Goal: Check status: Check status

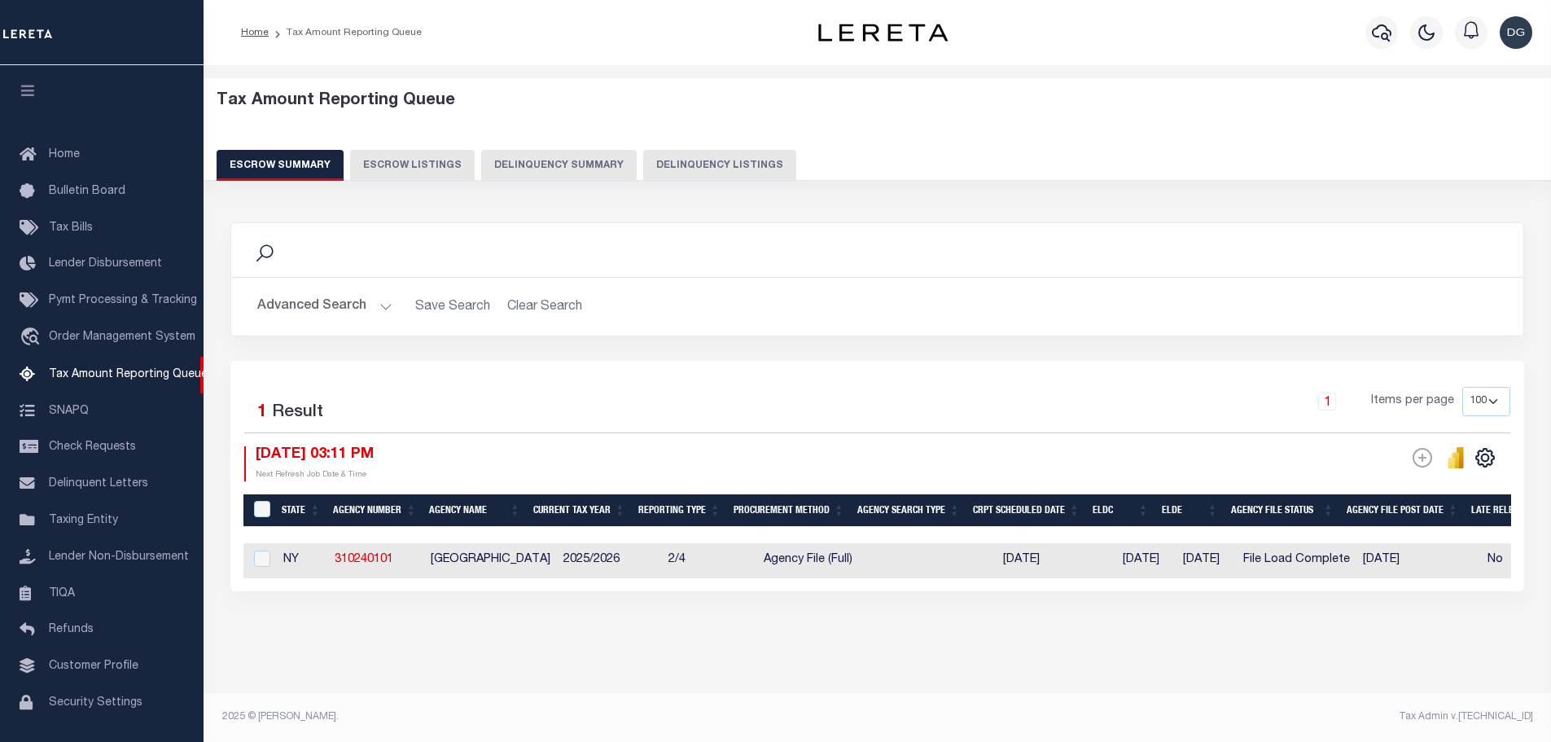
select select "NY"
select select "100"
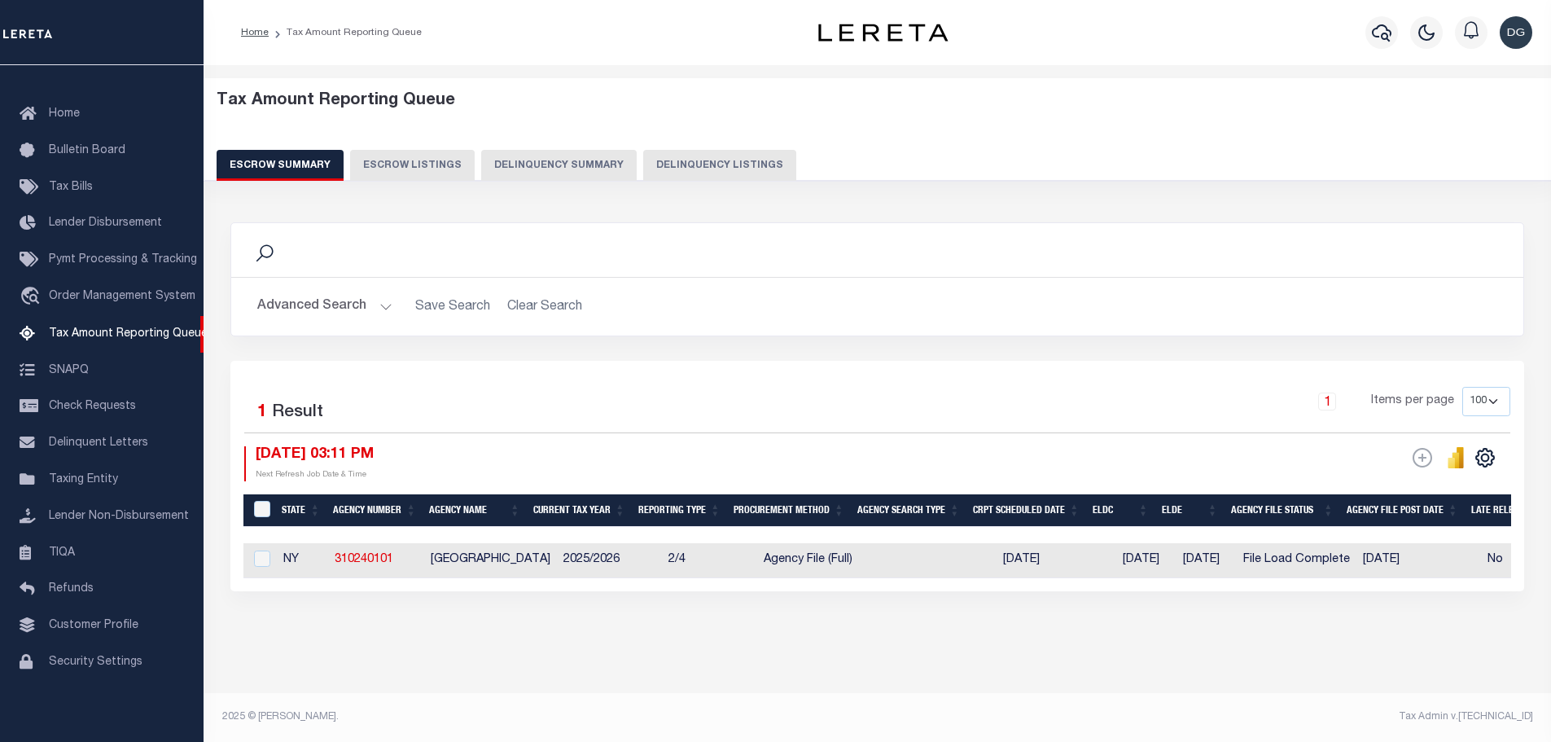
click at [259, 302] on button "Advanced Search" at bounding box center [324, 307] width 135 height 32
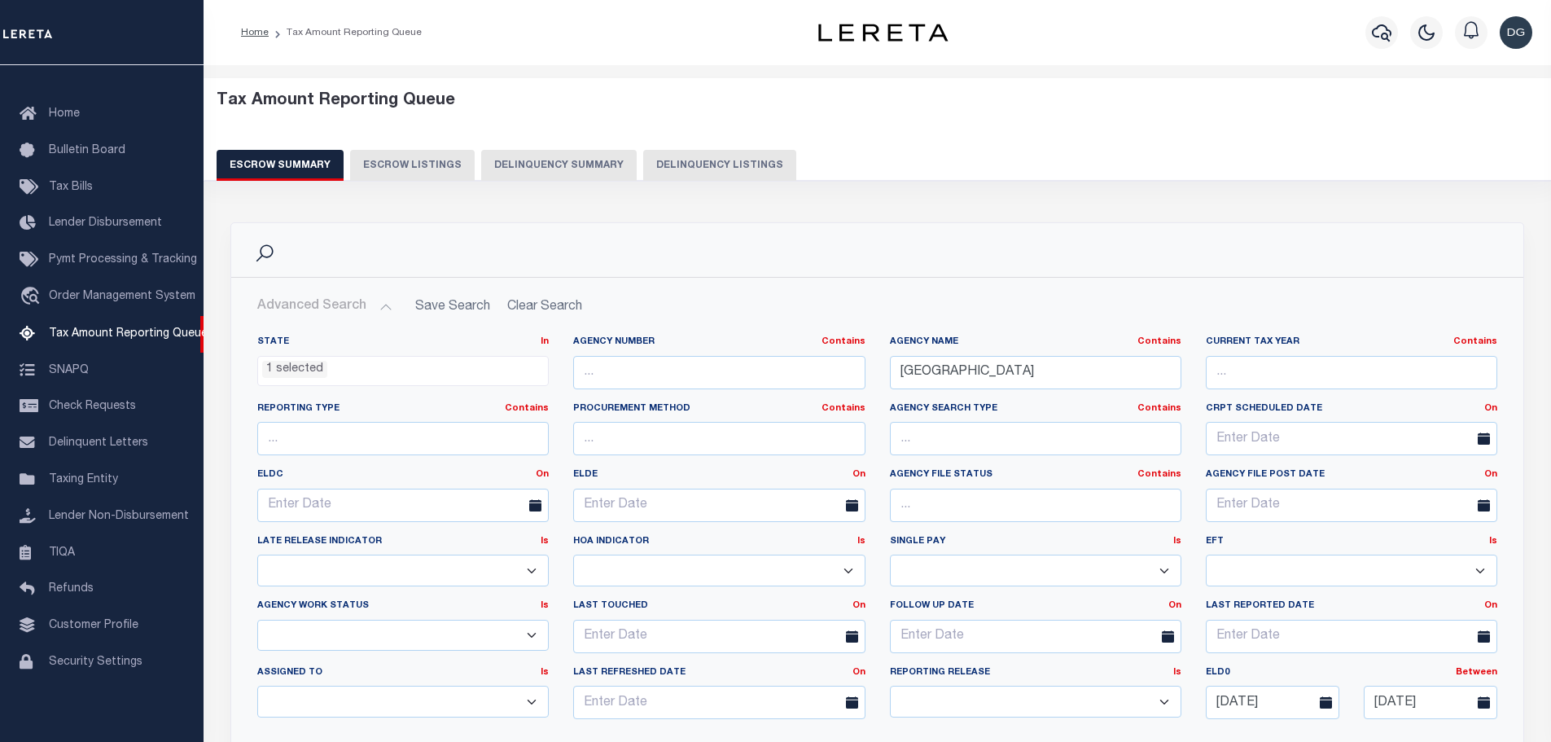
click at [331, 374] on ul "1 selected" at bounding box center [403, 368] width 290 height 22
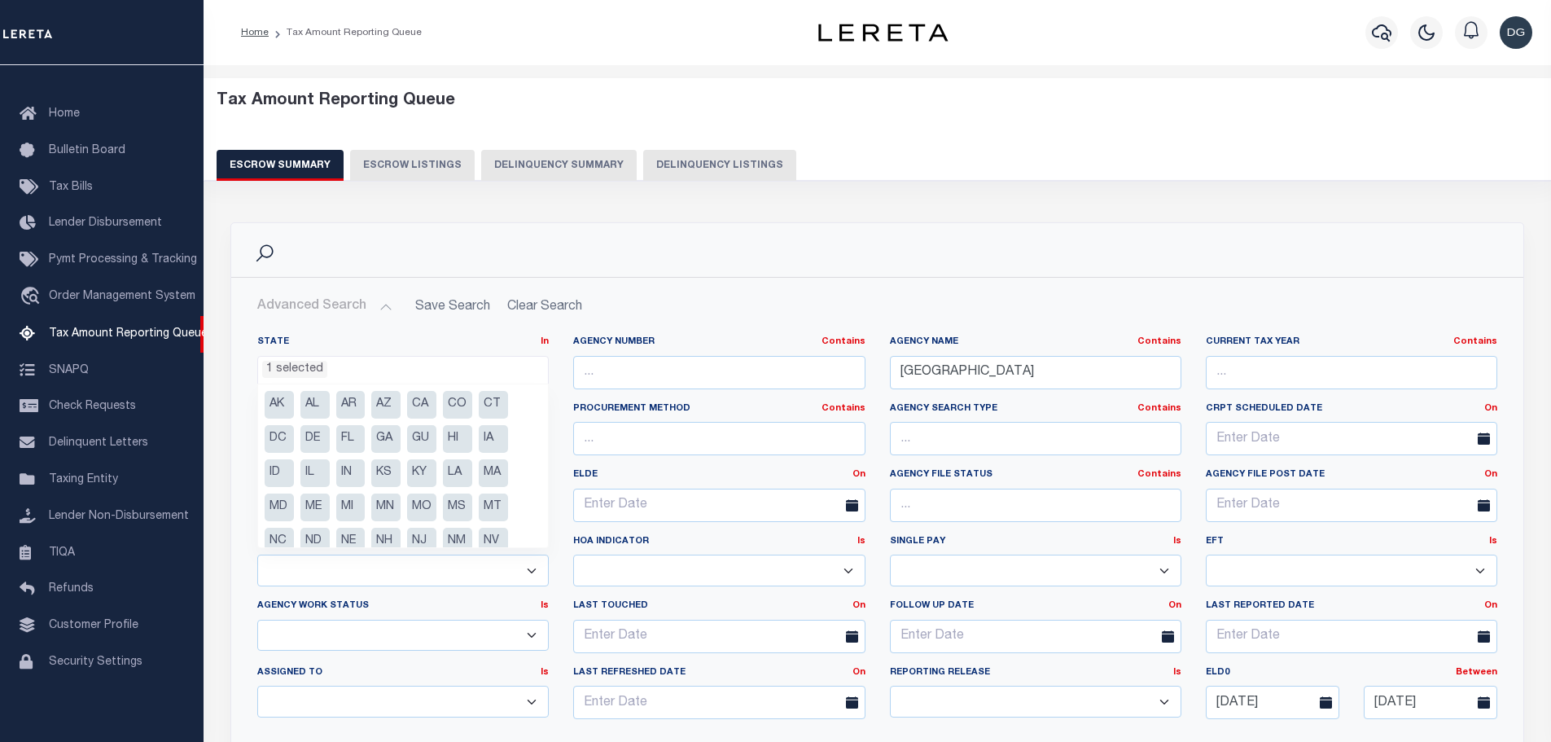
scroll to position [116, 0]
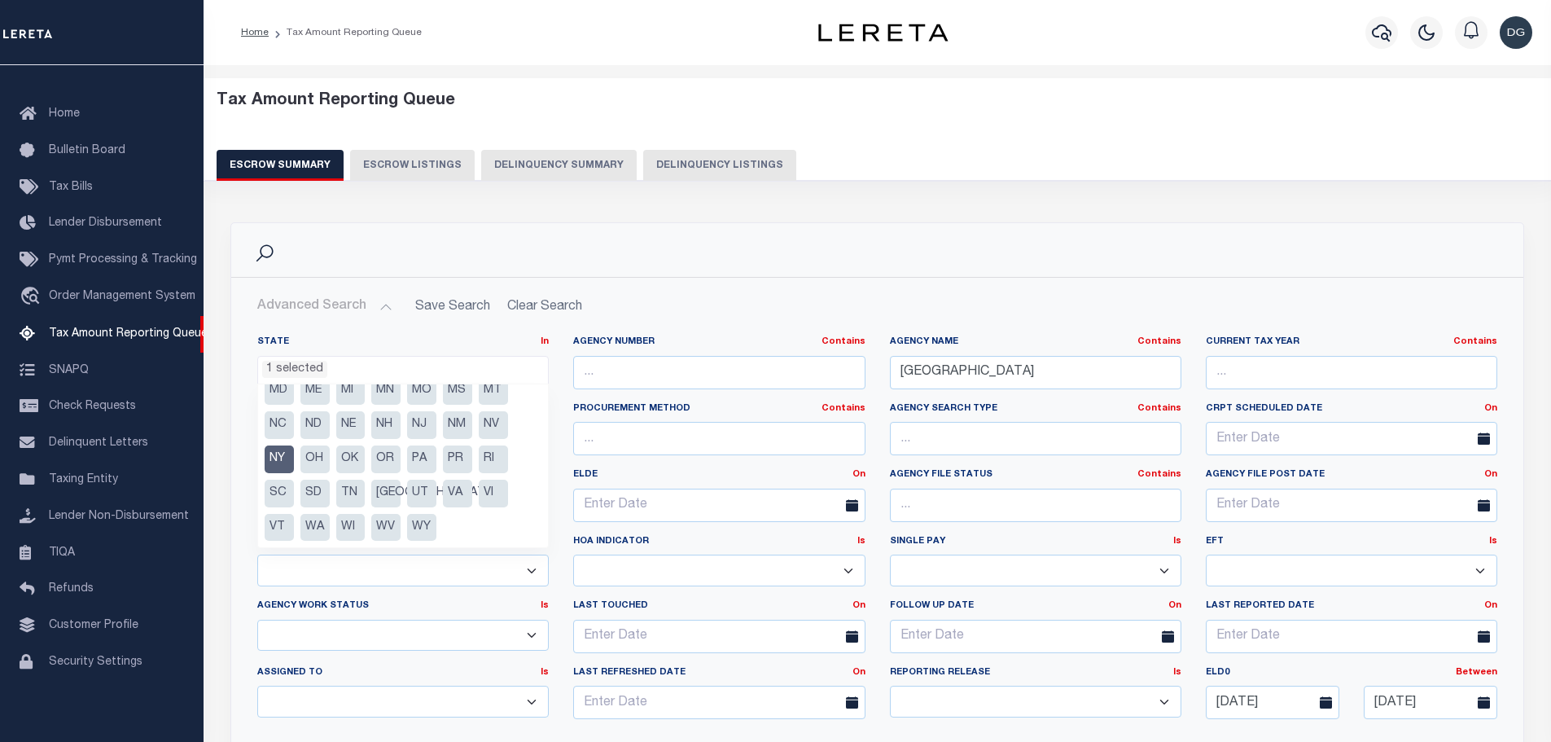
click at [278, 460] on li "NY" at bounding box center [279, 459] width 29 height 28
click at [388, 465] on li "OR" at bounding box center [385, 459] width 29 height 28
select select "OR"
click at [690, 247] on div "Search" at bounding box center [877, 250] width 1266 height 28
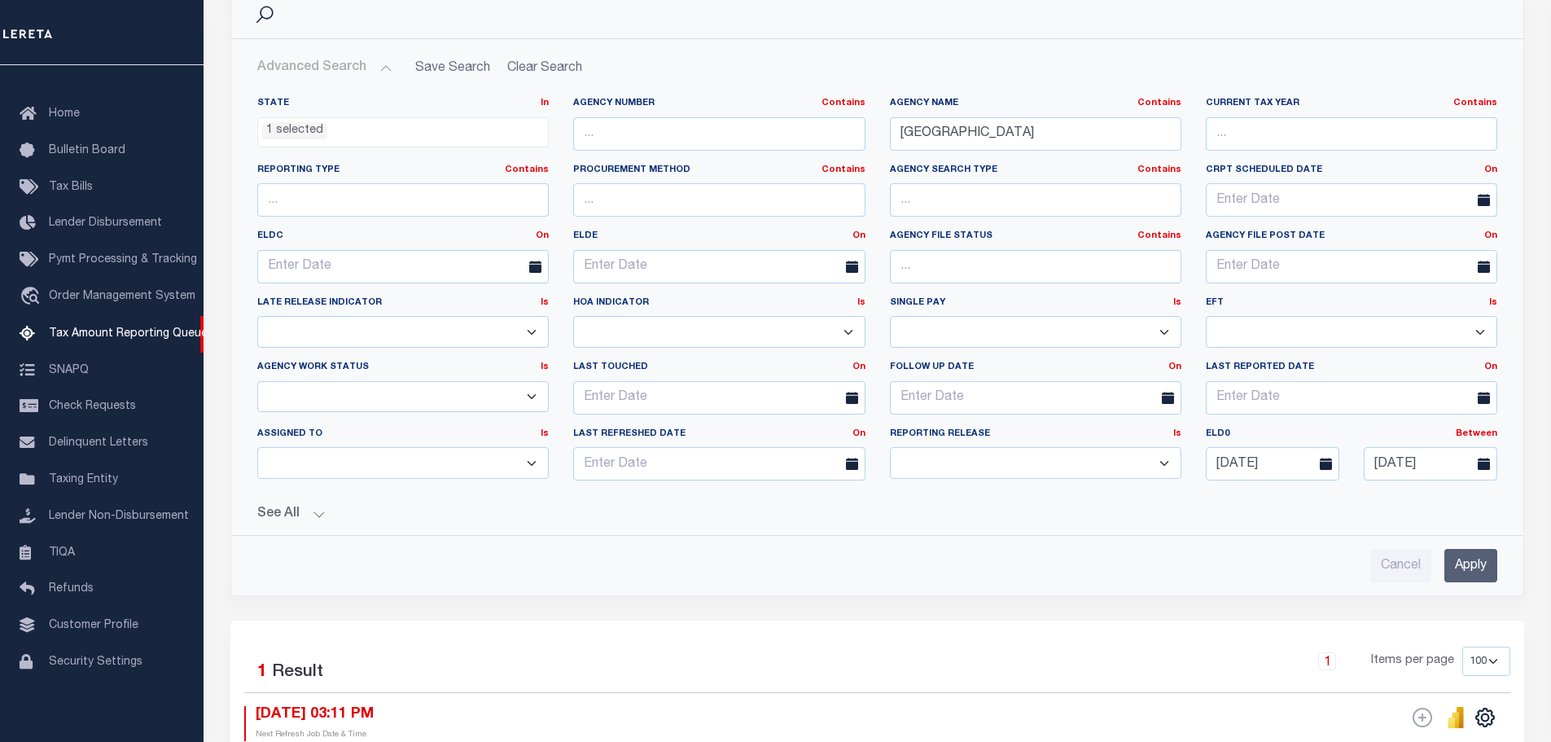
scroll to position [244, 0]
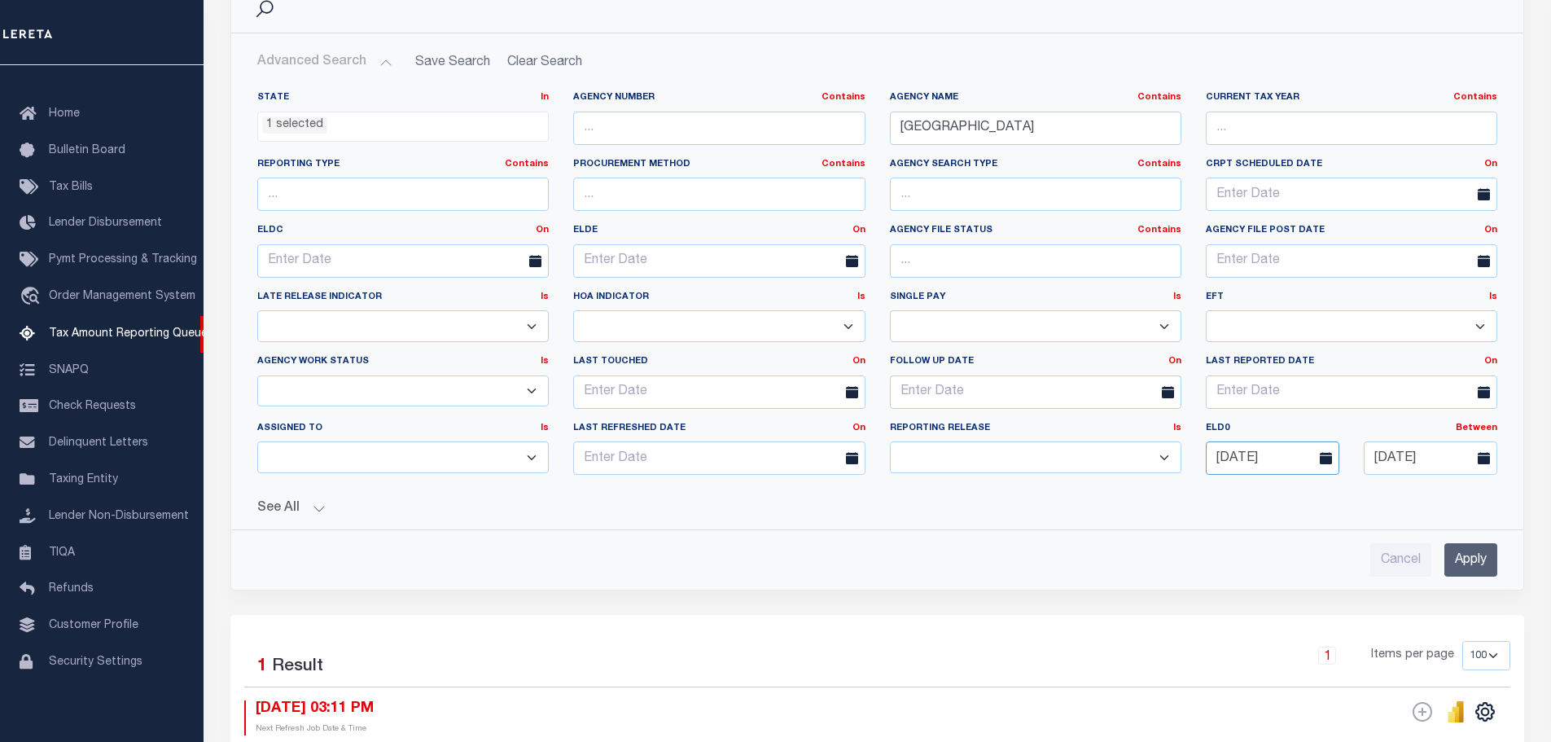
click at [1267, 464] on input "[DATE]" at bounding box center [1272, 457] width 133 height 33
click at [1429, 457] on input "[DATE]" at bounding box center [1429, 457] width 133 height 33
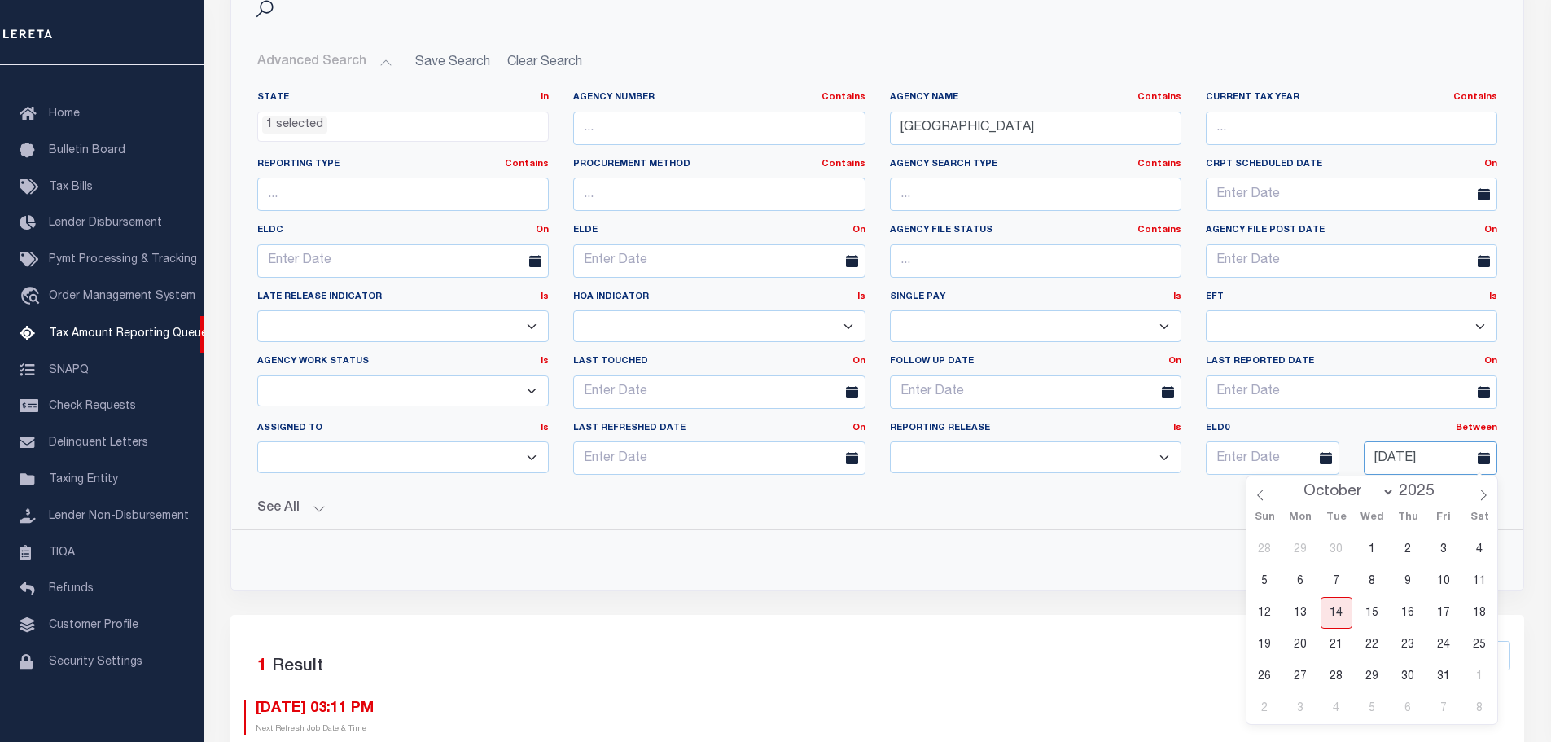
click at [1429, 457] on input "[DATE]" at bounding box center [1429, 457] width 133 height 33
click at [941, 602] on div "Search Advanced Search Save Search Clear Search EscrowSummaryGridWrapper_dynami…" at bounding box center [877, 296] width 1318 height 637
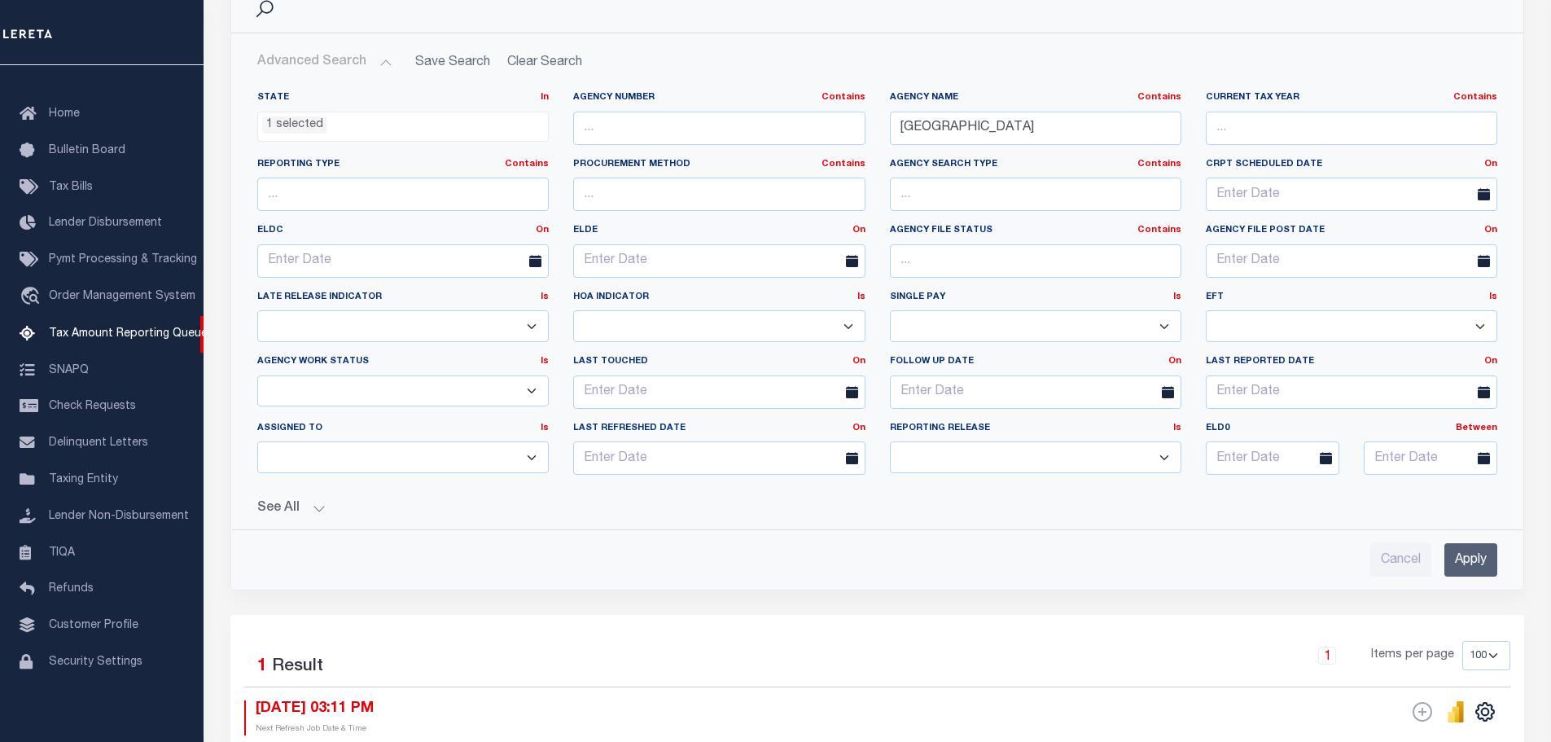
click at [1446, 566] on input "Apply" at bounding box center [1470, 559] width 53 height 33
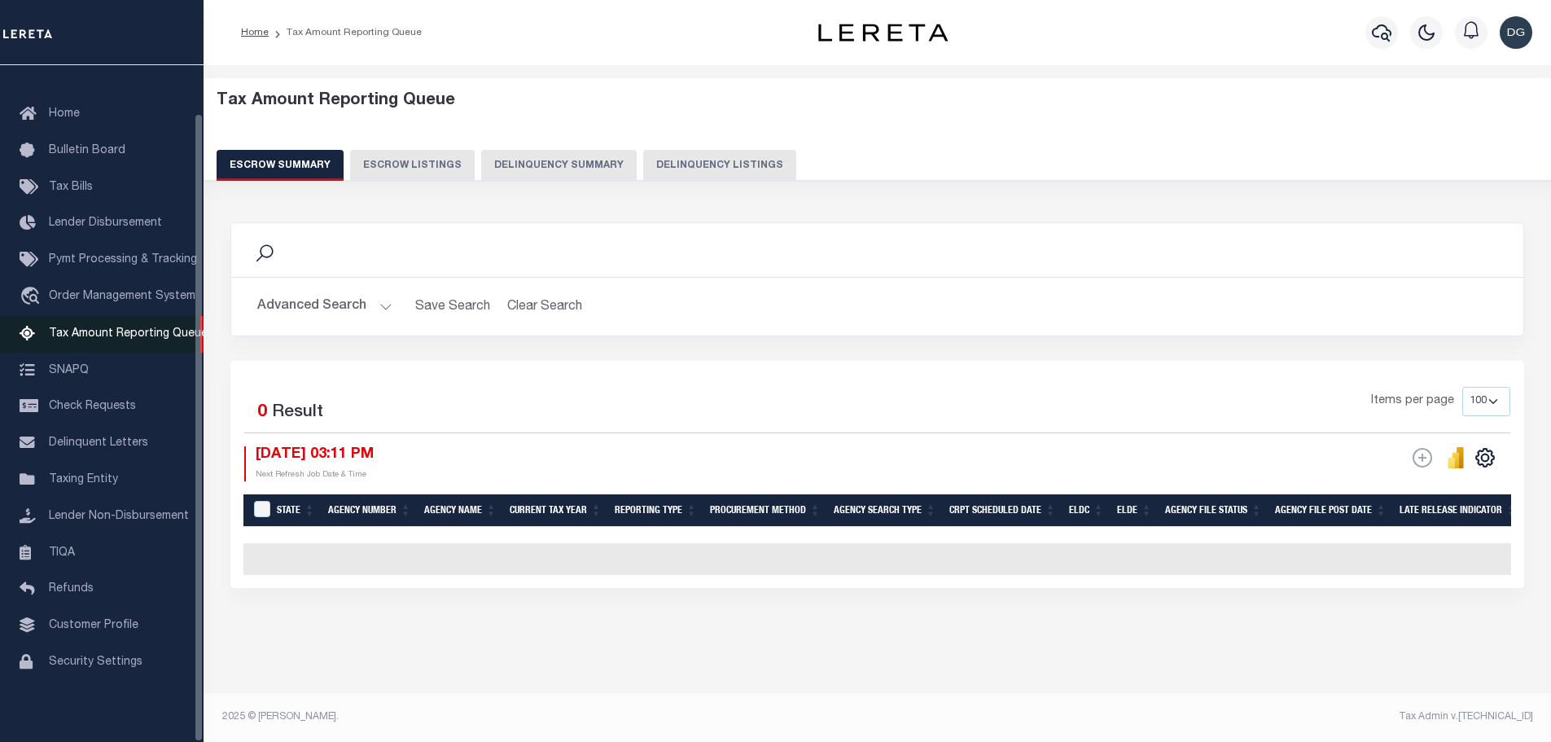
scroll to position [3, 0]
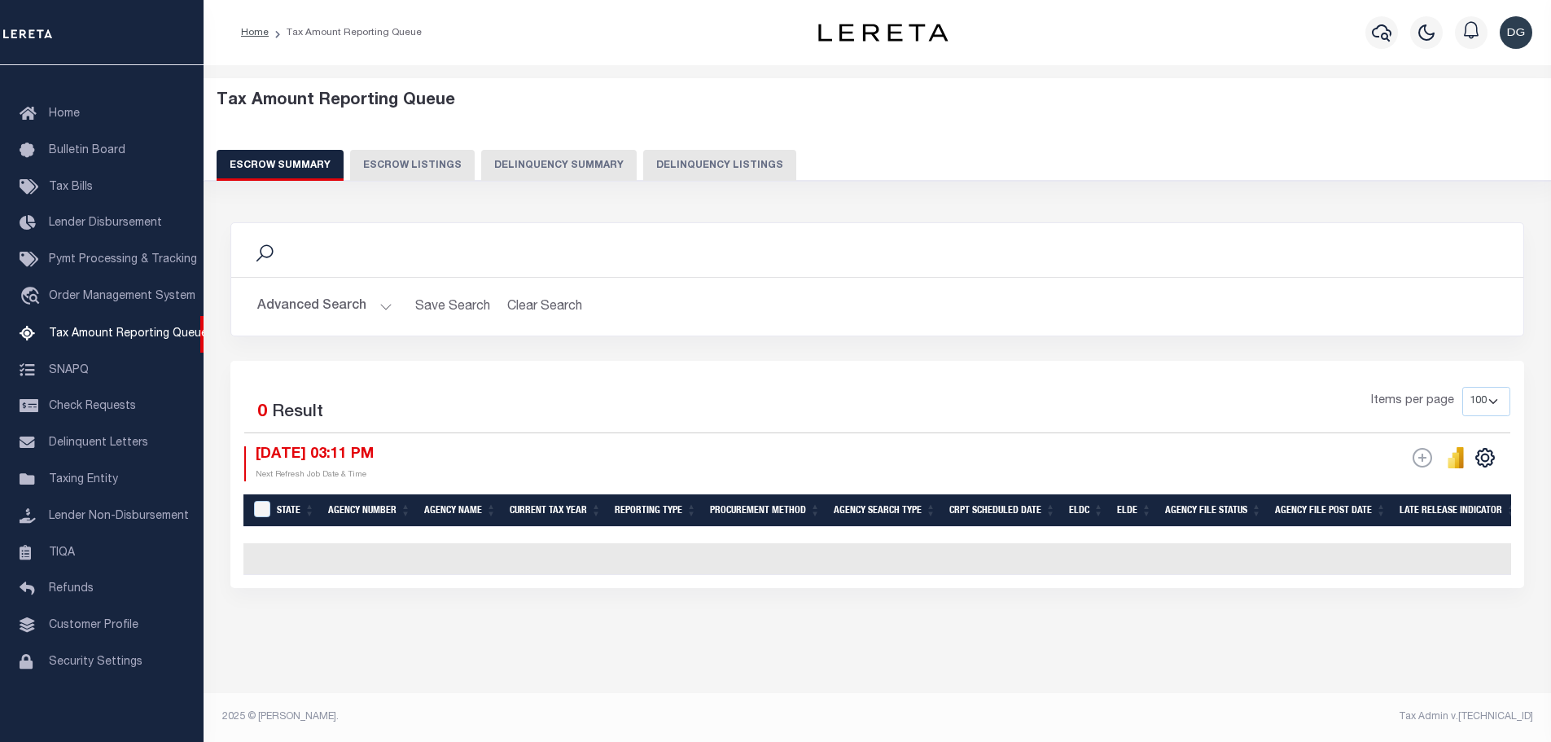
click at [304, 306] on button "Advanced Search" at bounding box center [324, 307] width 135 height 32
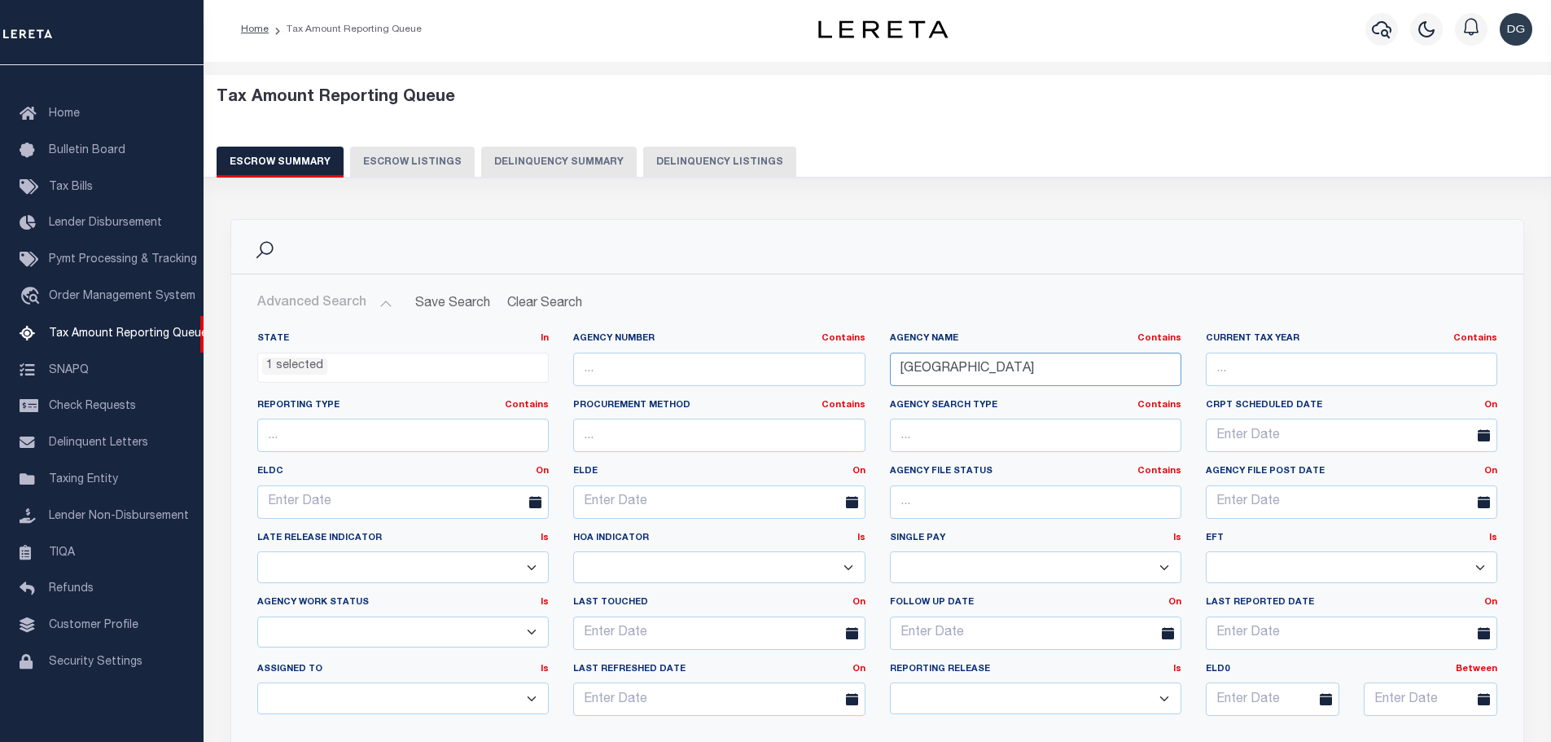
click at [964, 371] on input "[GEOGRAPHIC_DATA]" at bounding box center [1035, 368] width 291 height 33
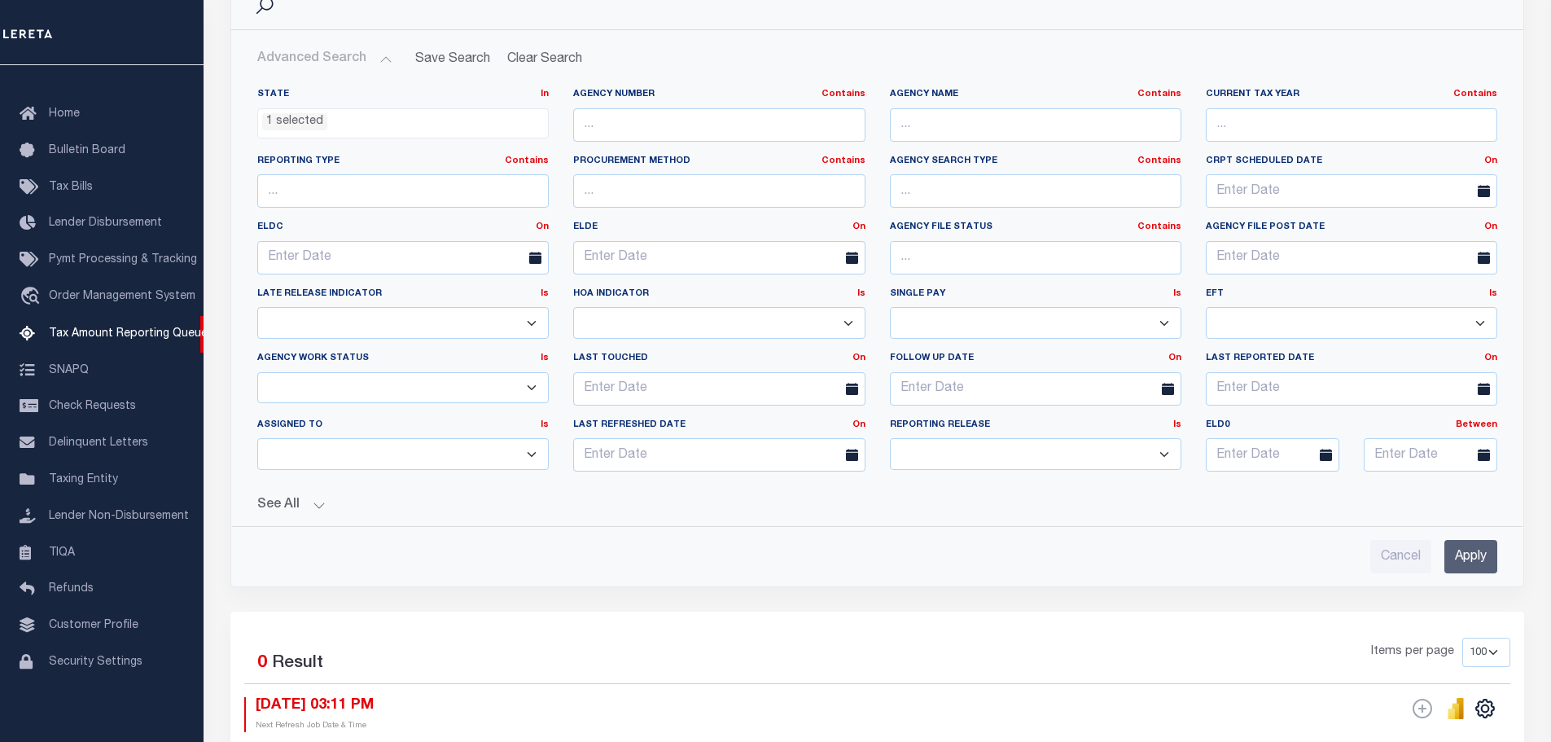
click at [1486, 558] on input "Apply" at bounding box center [1470, 556] width 53 height 33
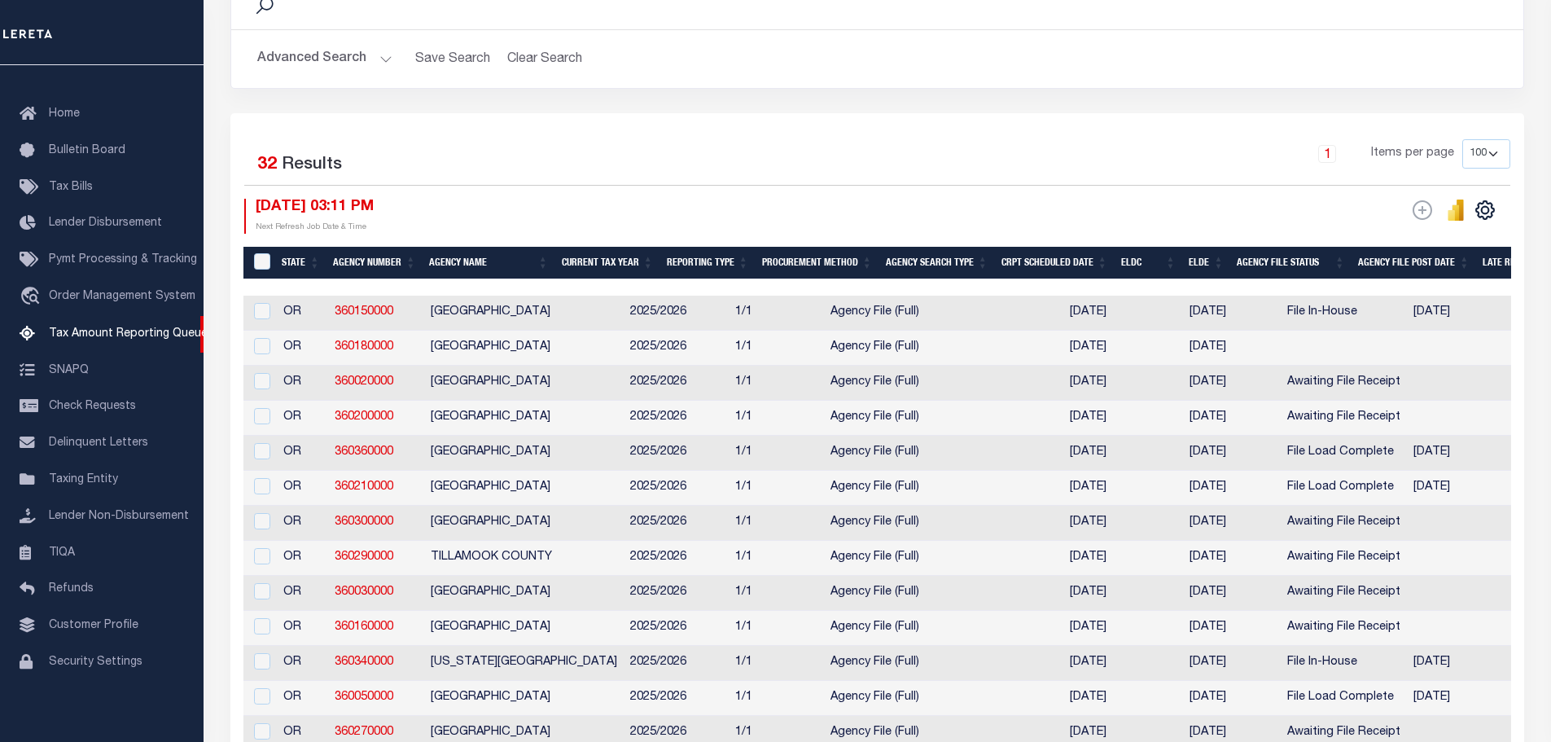
scroll to position [0, 322]
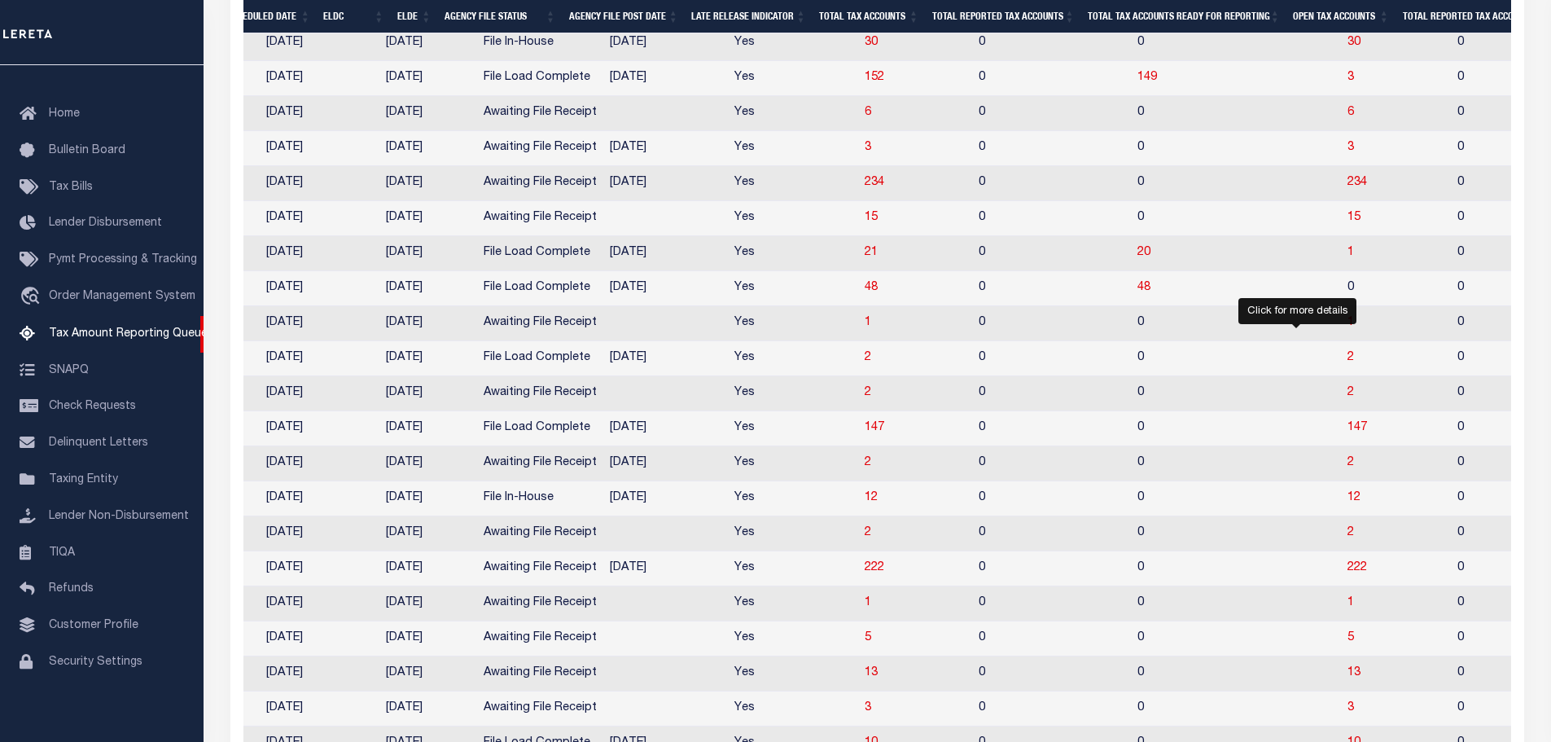
drag, startPoint x: 1296, startPoint y: 374, endPoint x: 1303, endPoint y: 398, distance: 25.5
click at [1347, 363] on span "2" at bounding box center [1350, 357] width 7 height 11
select select "100"
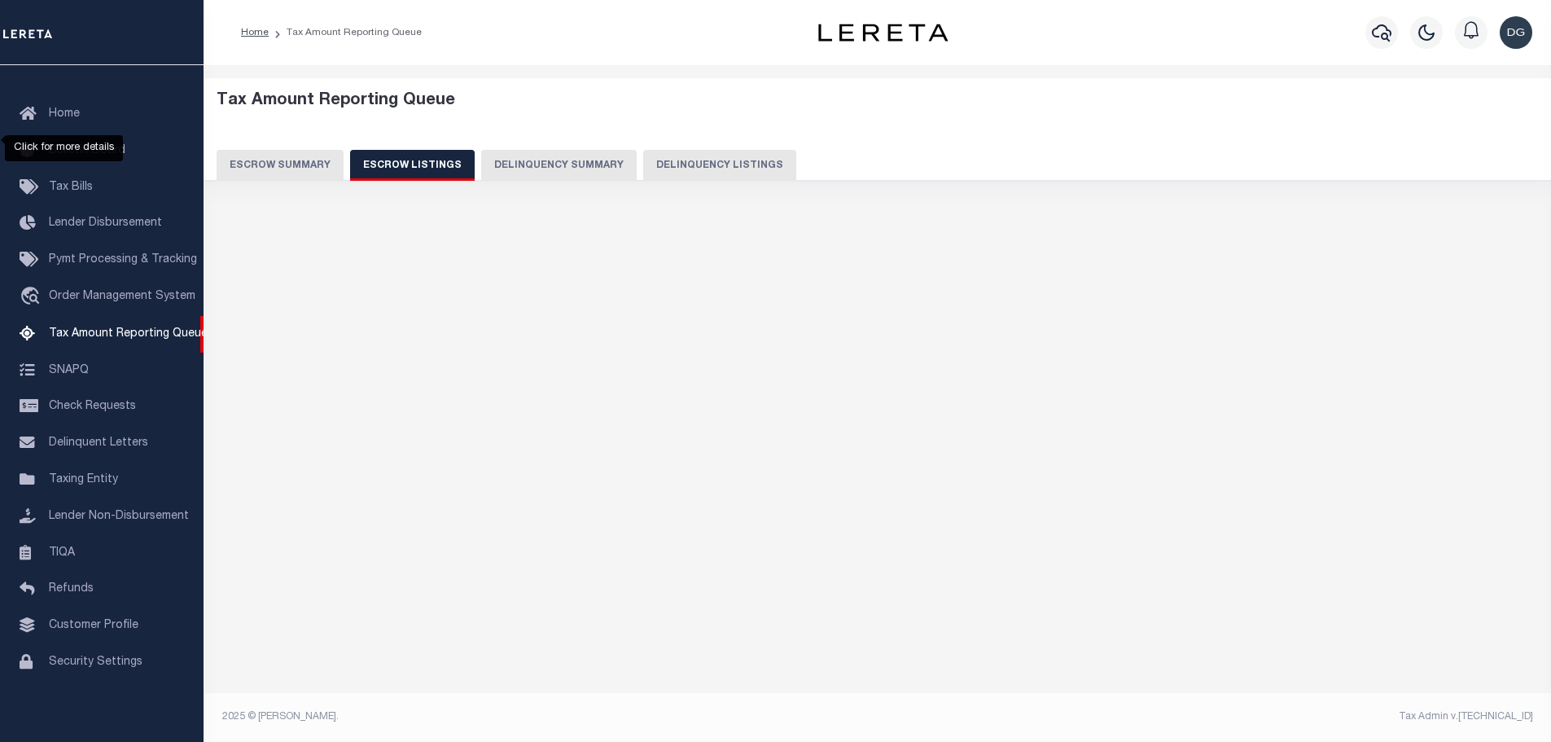
select select "100"
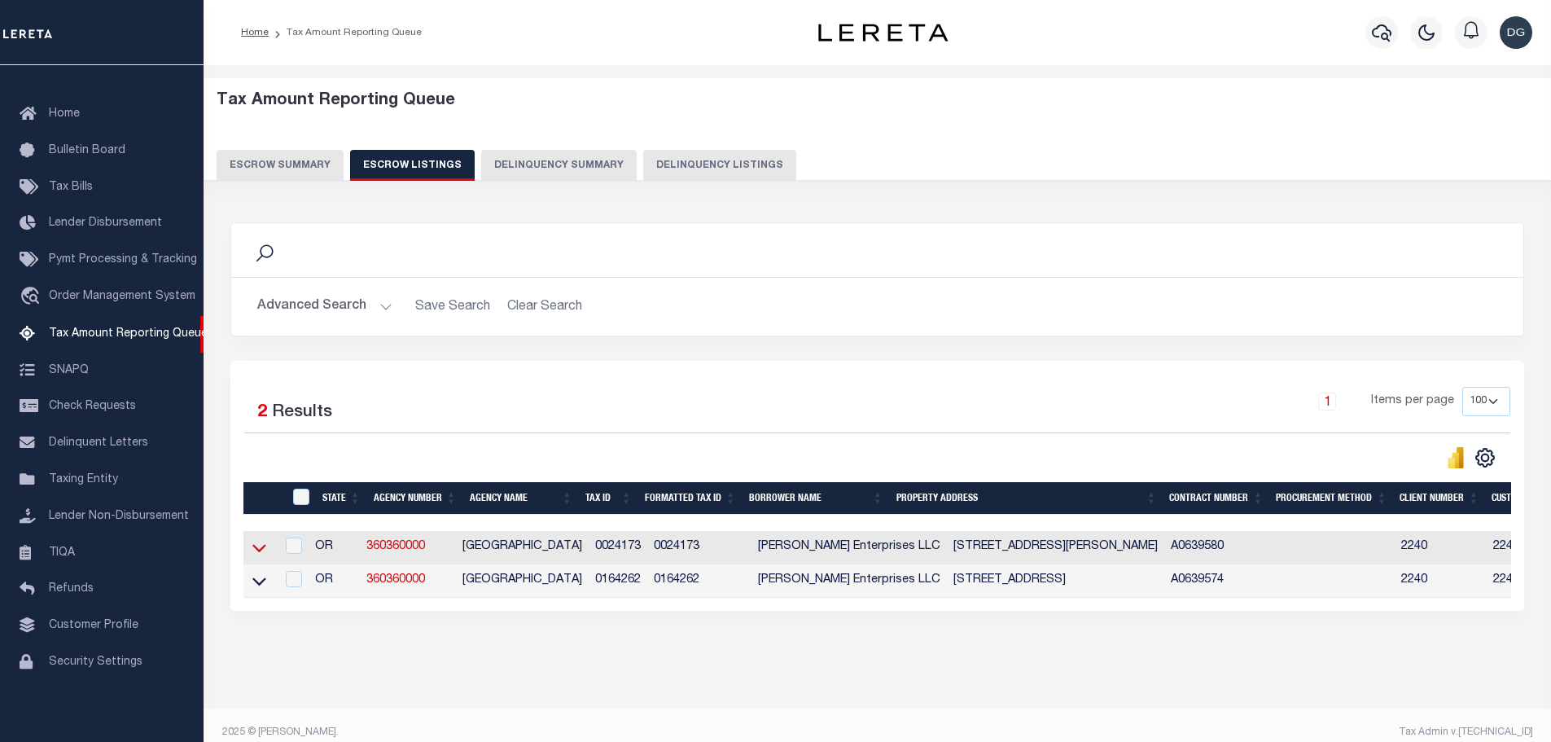
click at [252, 546] on icon at bounding box center [259, 547] width 14 height 17
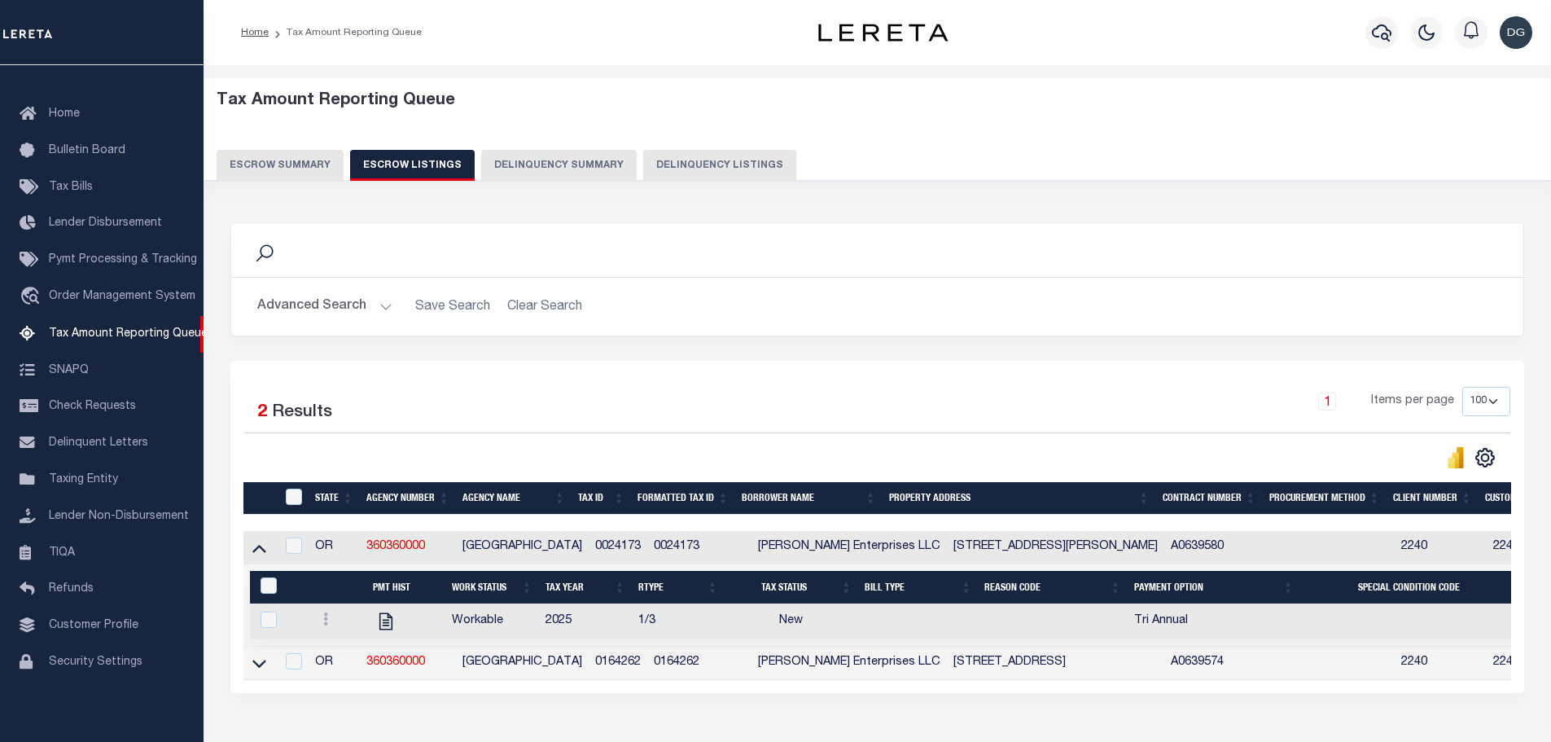
click at [312, 158] on button "Escrow Summary" at bounding box center [280, 165] width 127 height 31
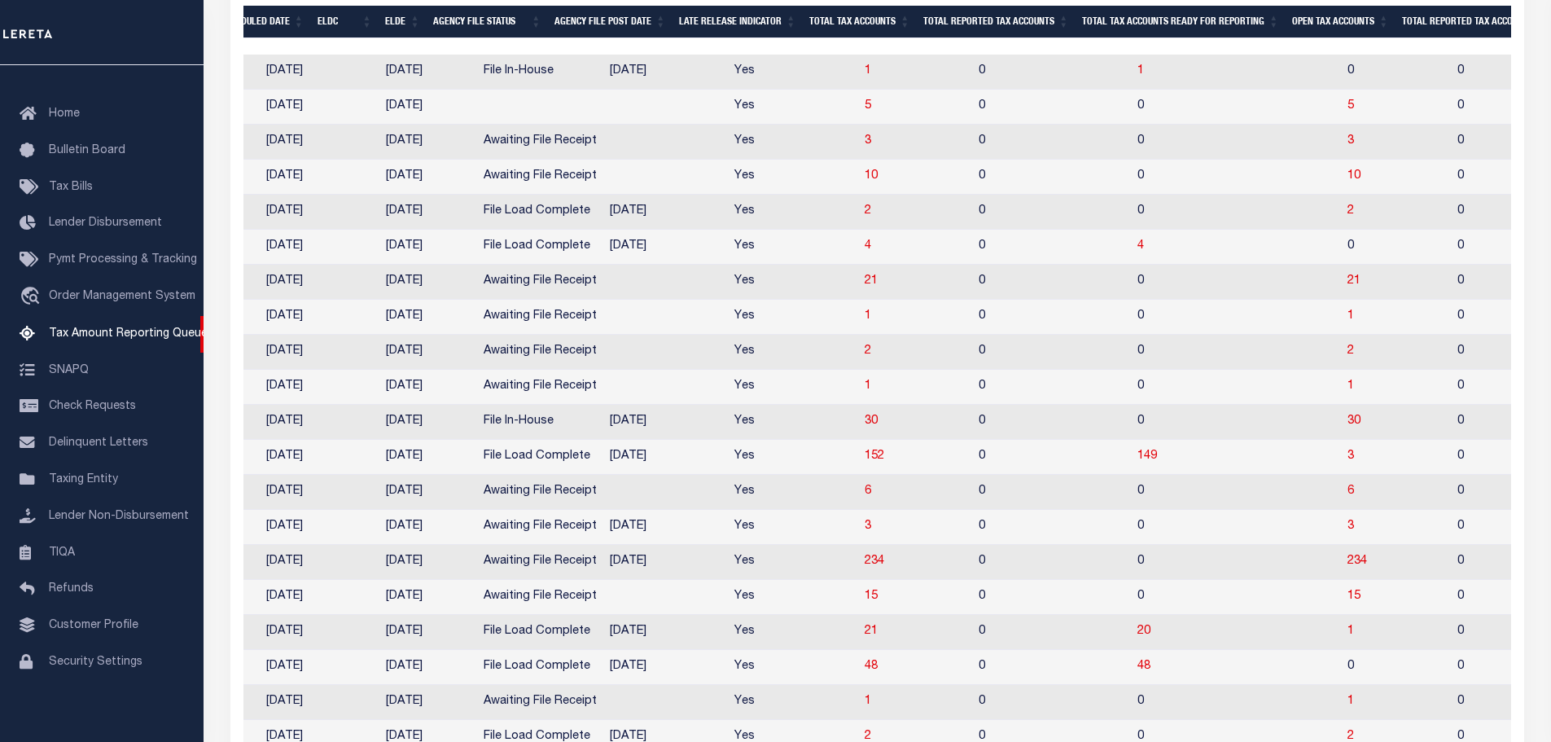
drag, startPoint x: 607, startPoint y: 43, endPoint x: 244, endPoint y: 53, distance: 363.2
click at [244, 53] on div at bounding box center [876, 46] width 1267 height 16
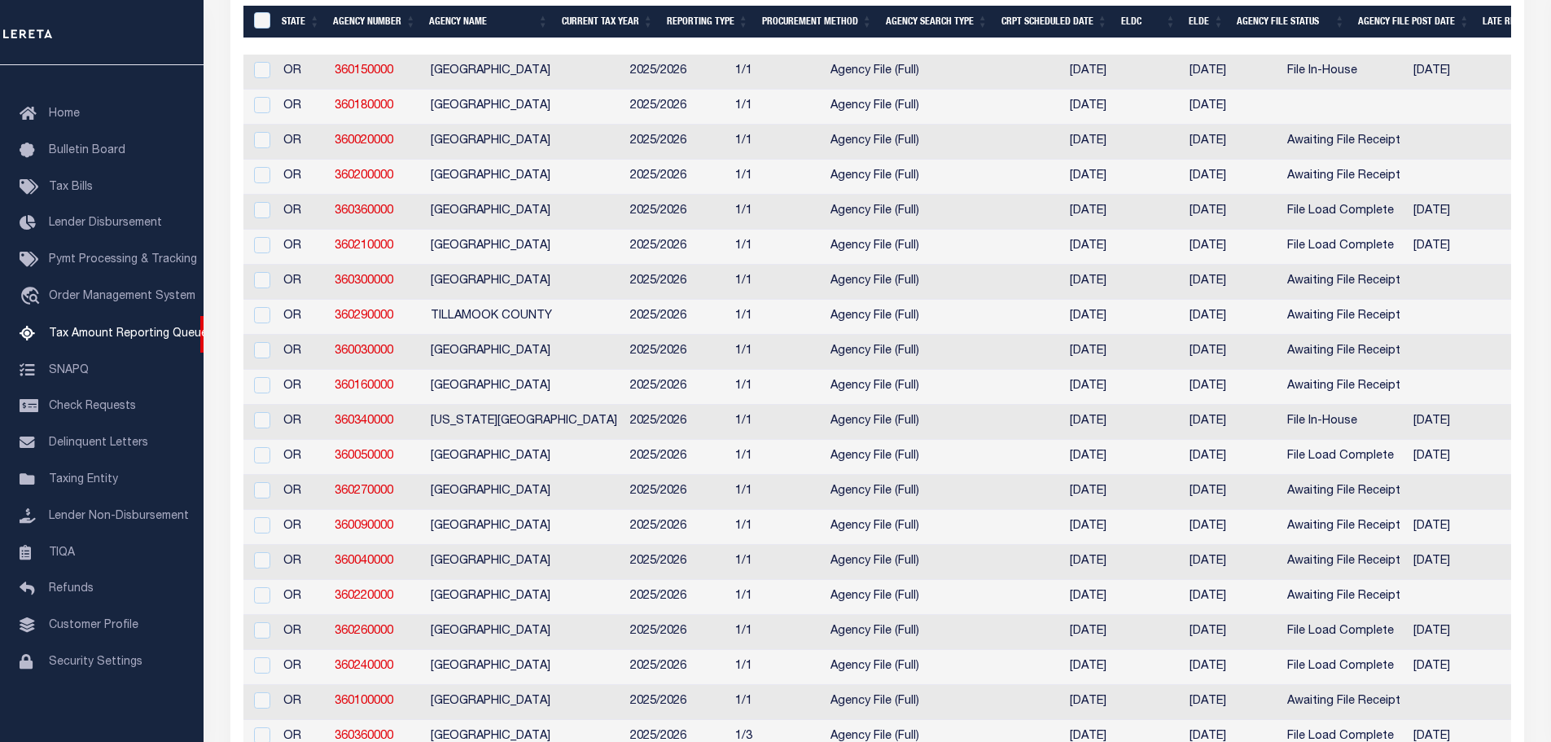
click at [388, 17] on th "Agency Number" at bounding box center [374, 22] width 96 height 33
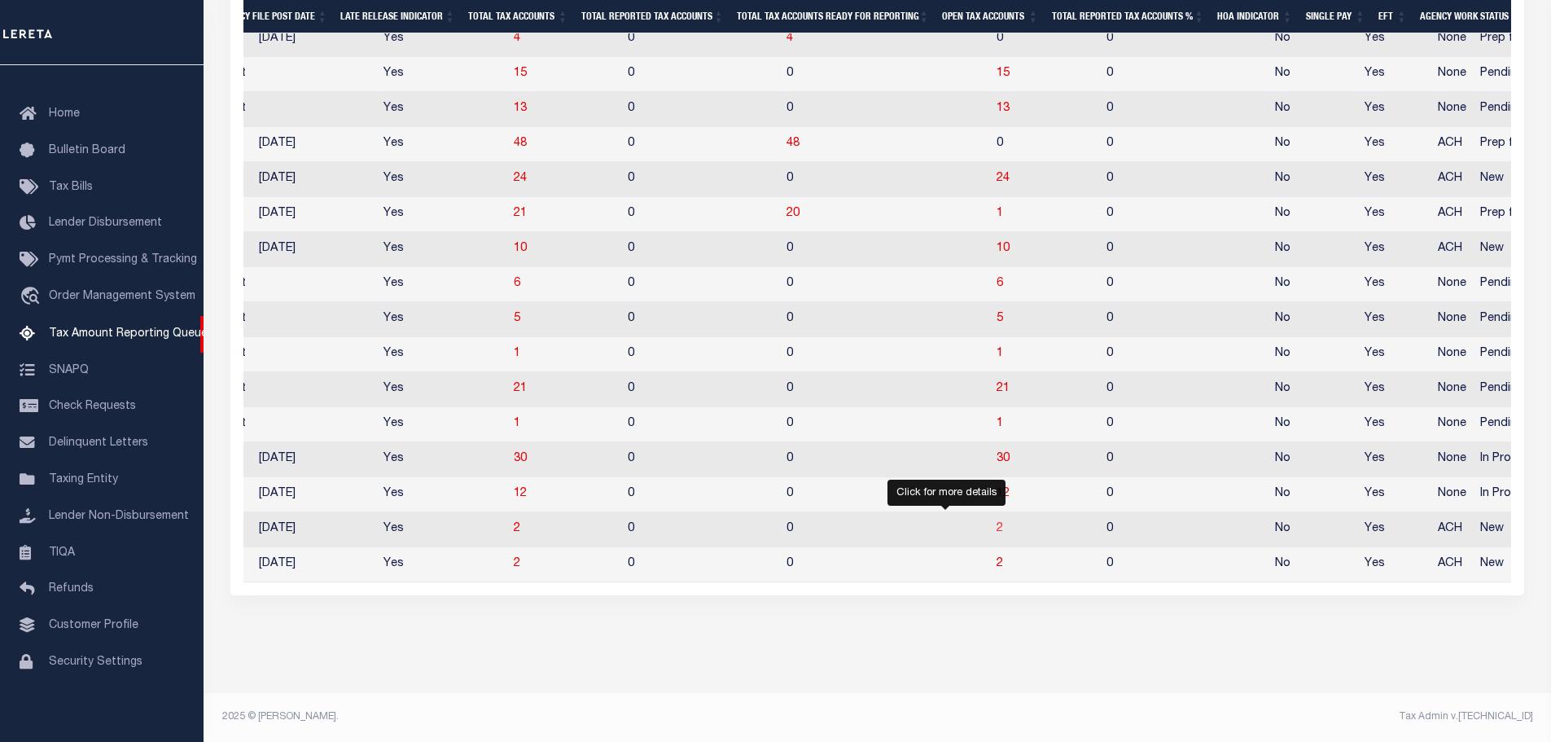
click at [996, 523] on span "2" at bounding box center [999, 528] width 7 height 11
select select "100"
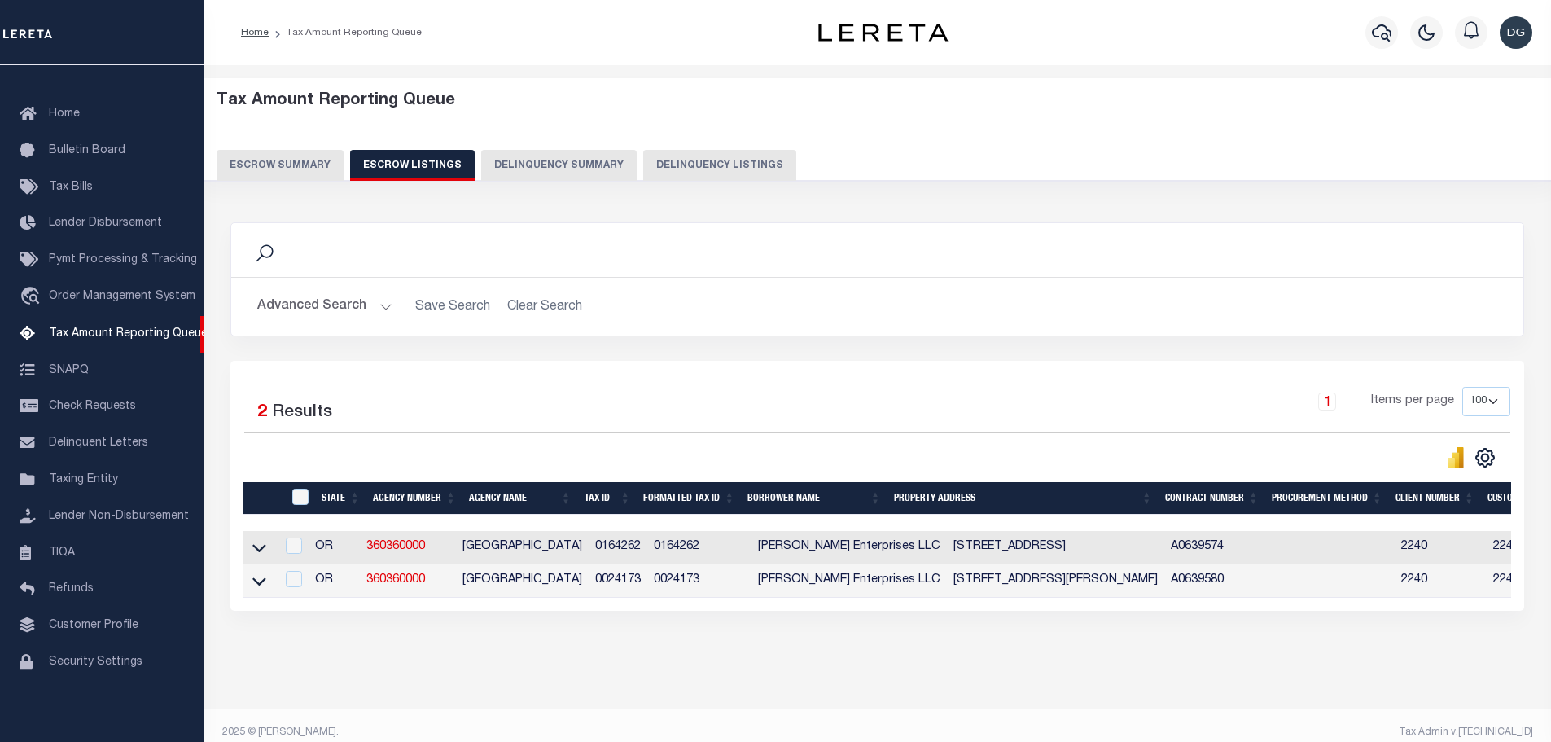
click at [298, 162] on button "Escrow Summary" at bounding box center [280, 165] width 127 height 31
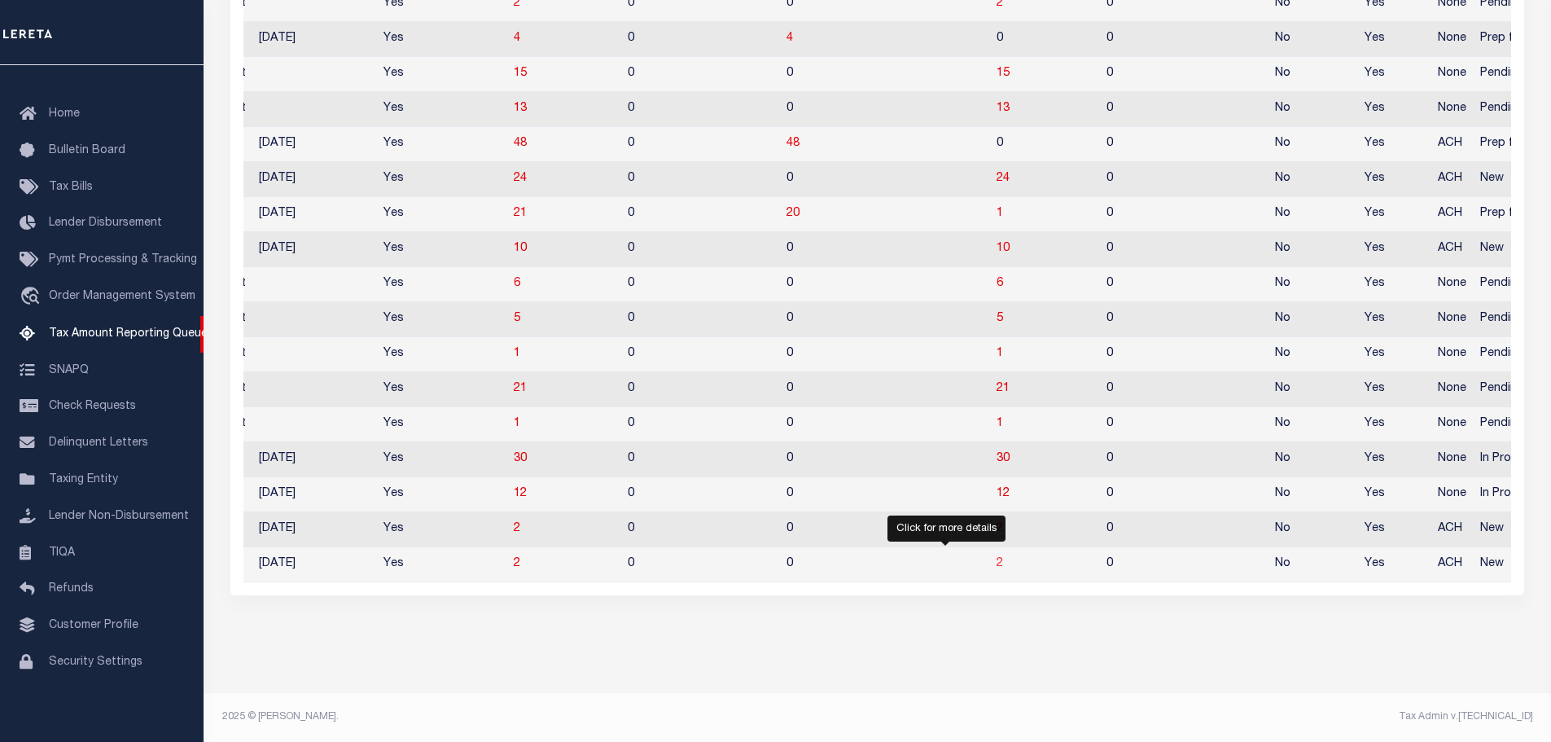
click at [996, 558] on span "2" at bounding box center [999, 563] width 7 height 11
select select "100"
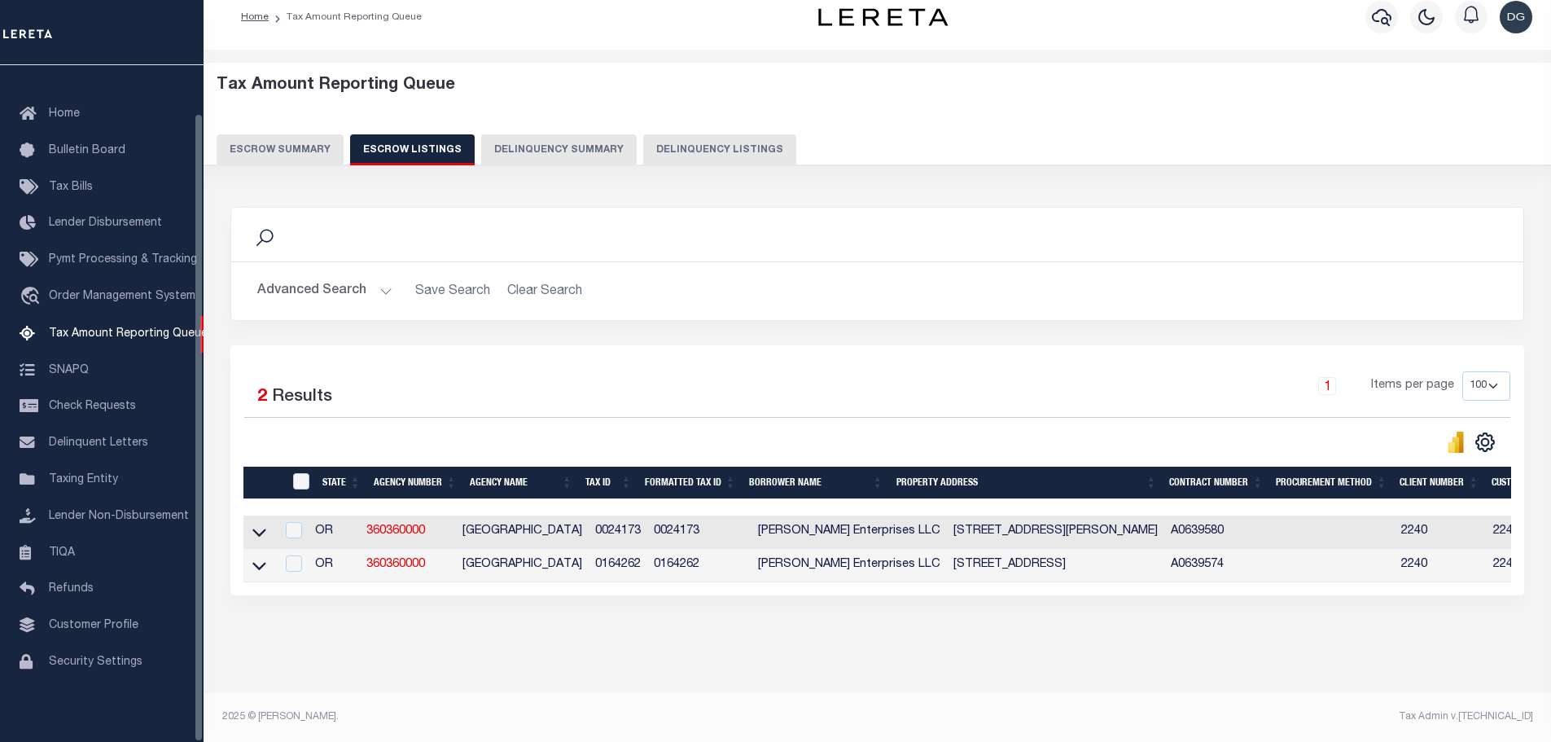
scroll to position [30, 0]
click at [253, 523] on icon at bounding box center [259, 531] width 14 height 17
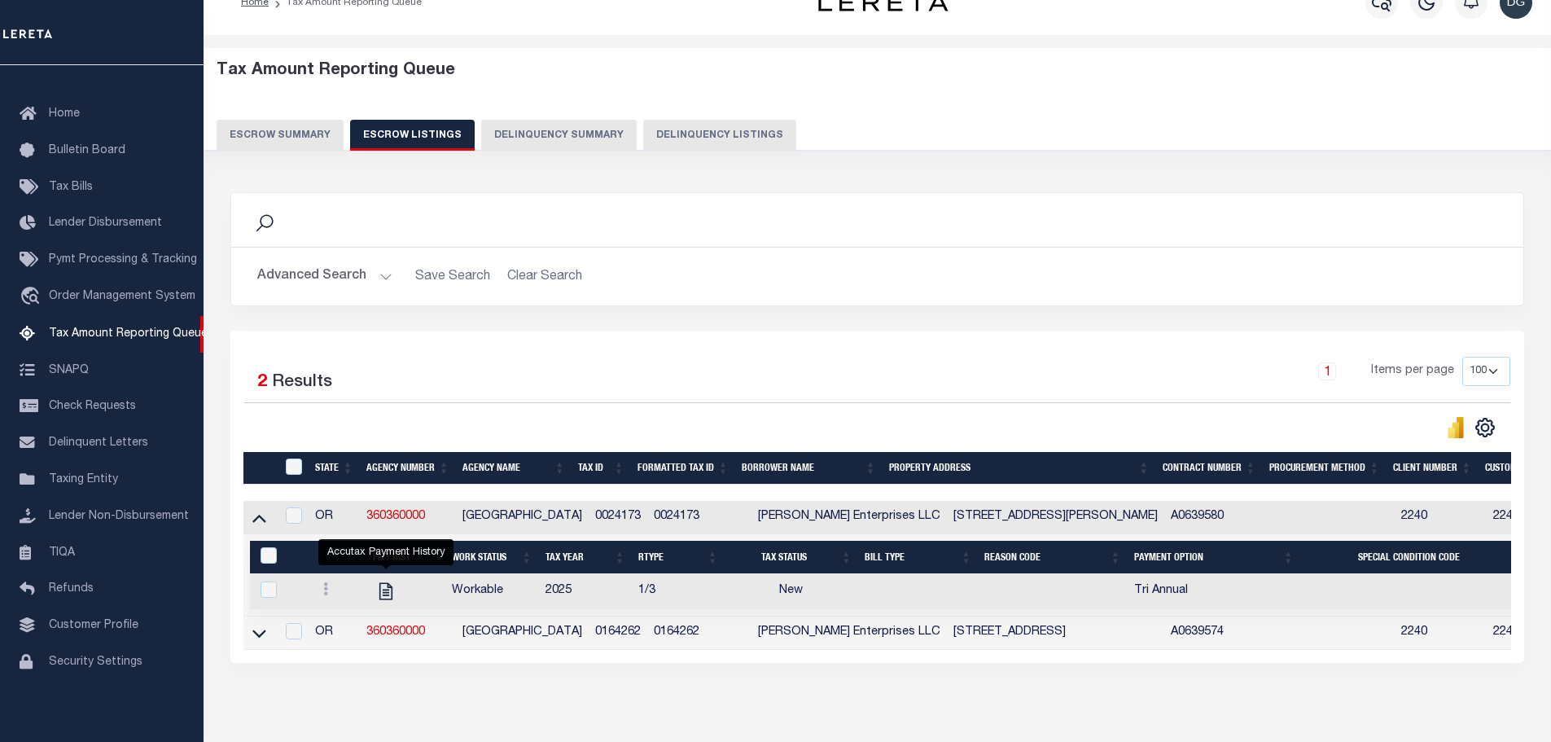
click at [289, 142] on button "Escrow Summary" at bounding box center [280, 135] width 127 height 31
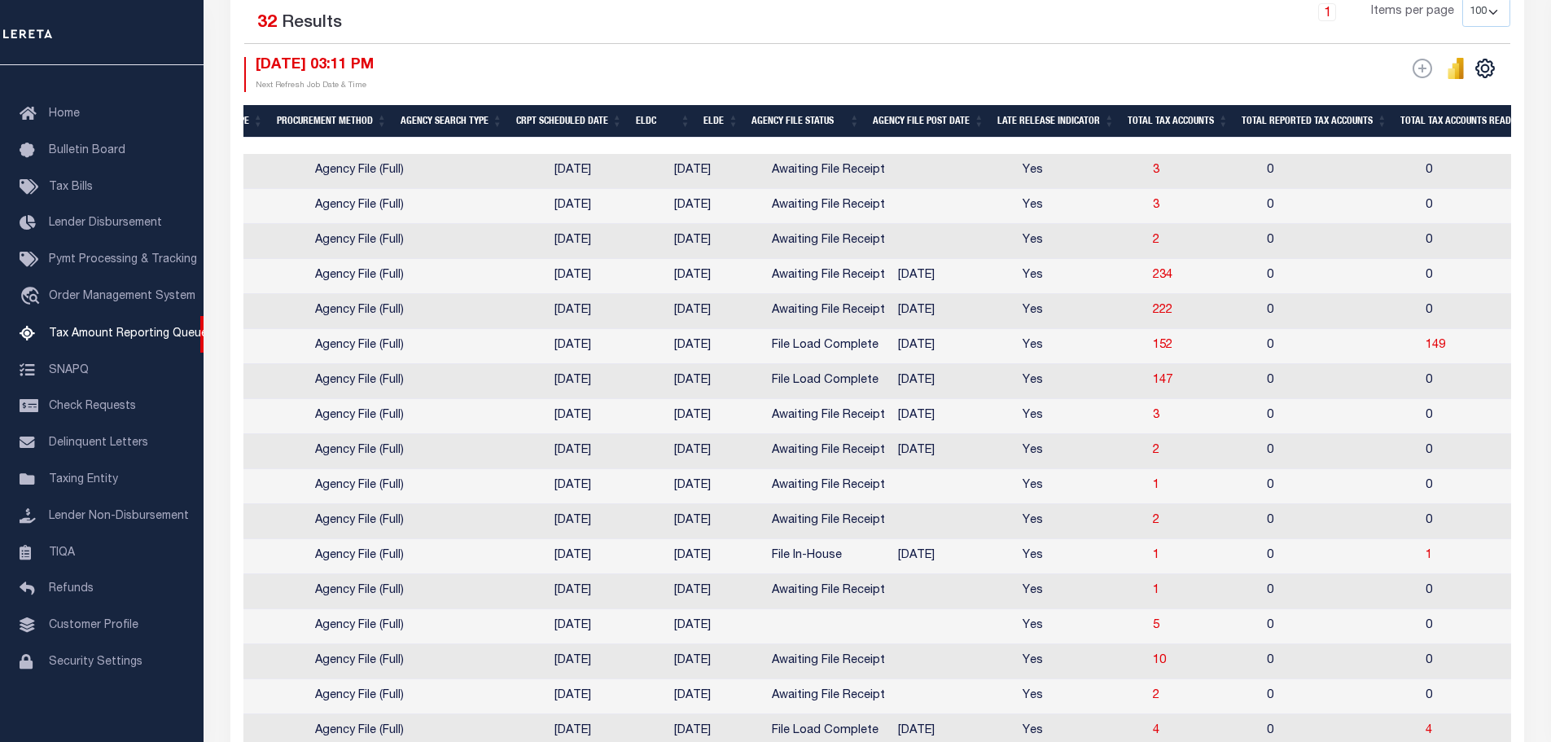
scroll to position [0, 485]
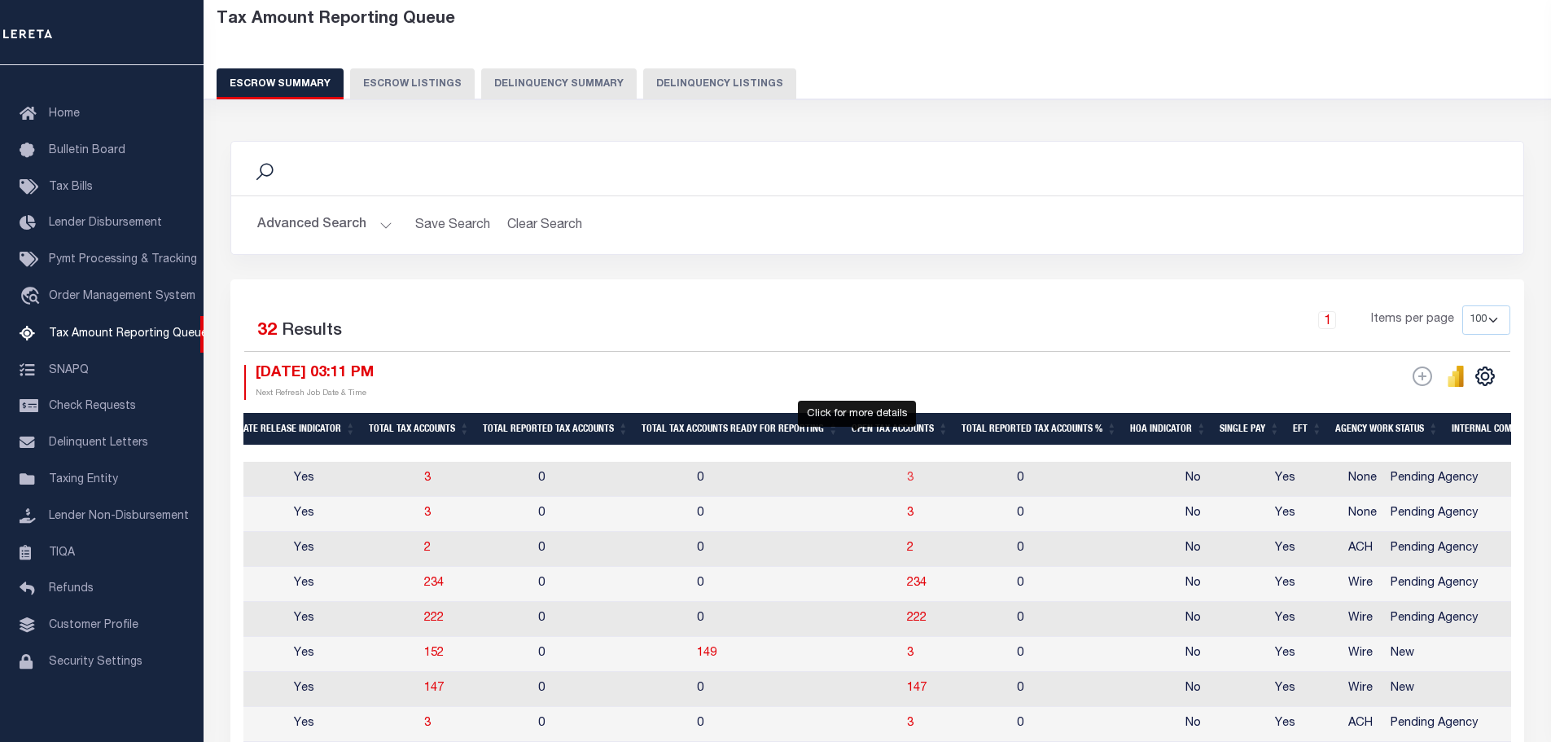
click at [907, 480] on span "3" at bounding box center [910, 477] width 7 height 11
select select "100"
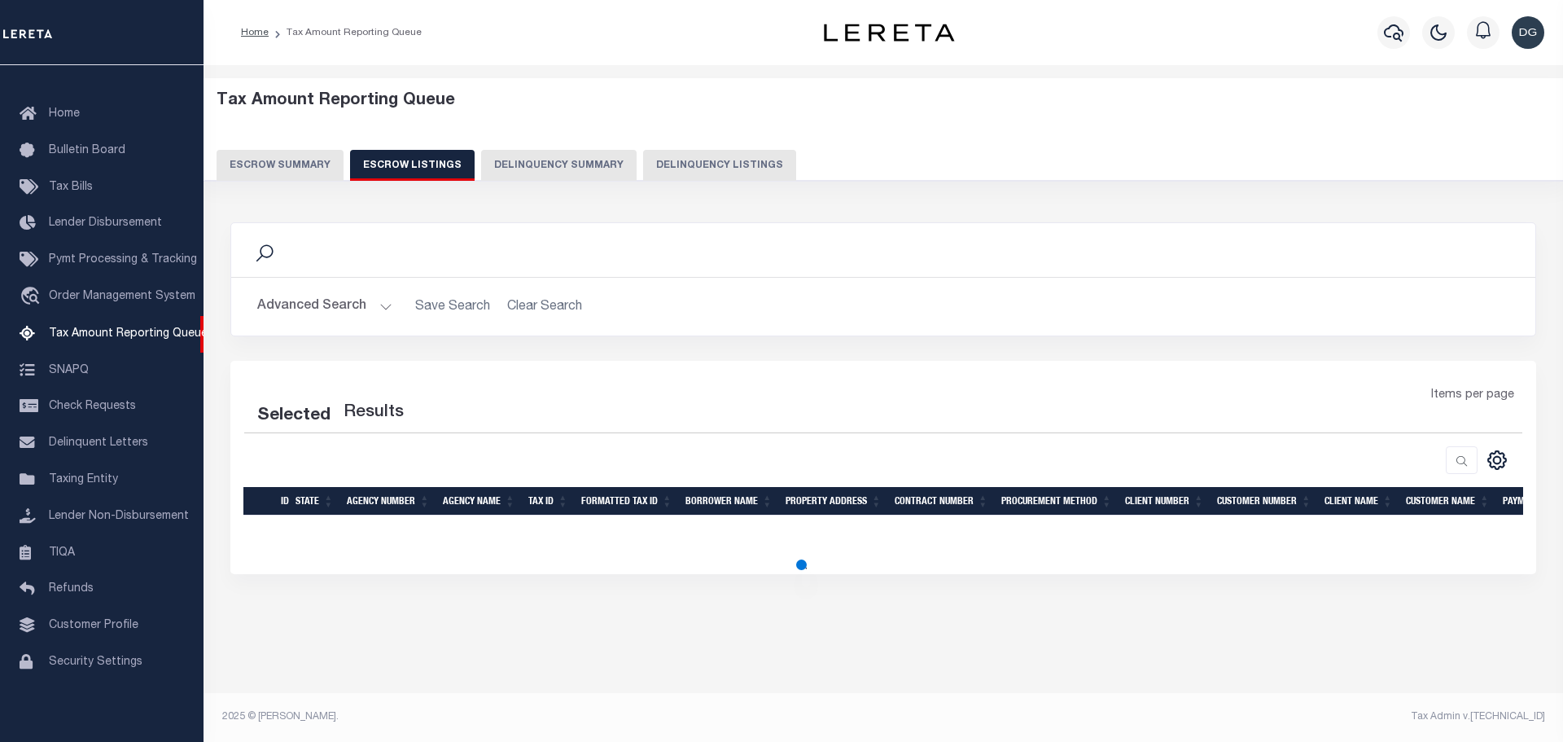
select select "100"
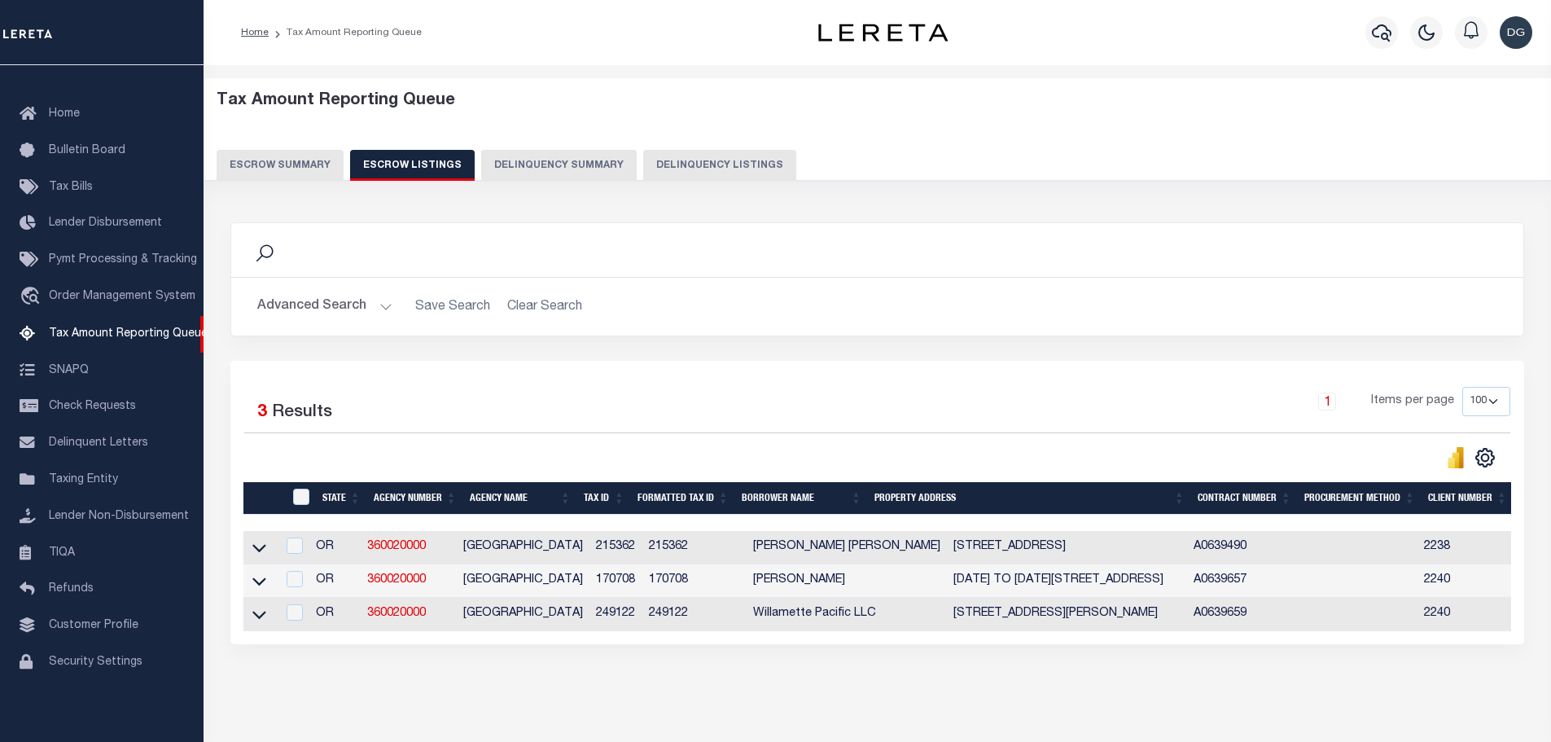
click at [275, 162] on button "Escrow Summary" at bounding box center [280, 165] width 127 height 31
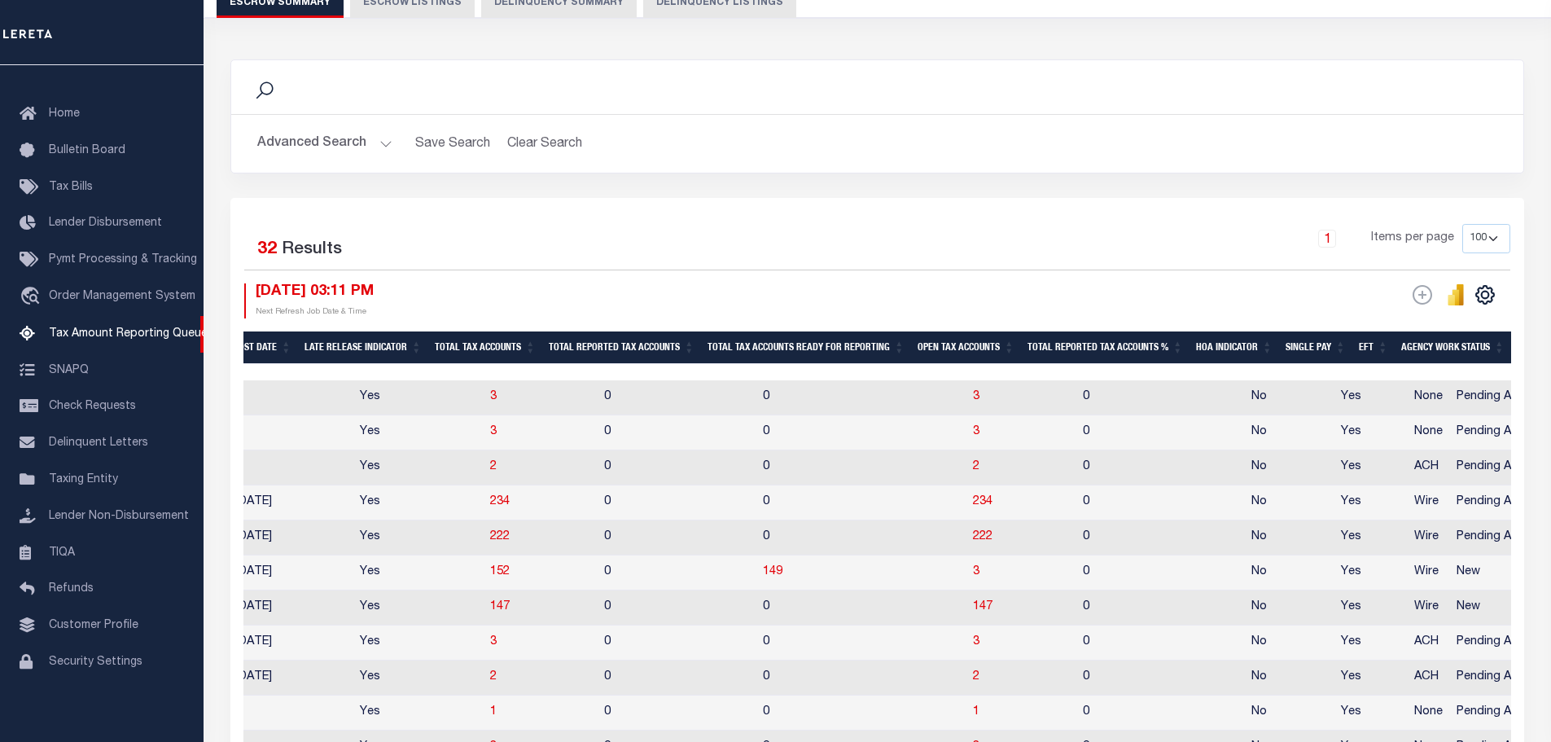
scroll to position [0, 1178]
click at [973, 436] on span "3" at bounding box center [976, 431] width 7 height 11
select select "100"
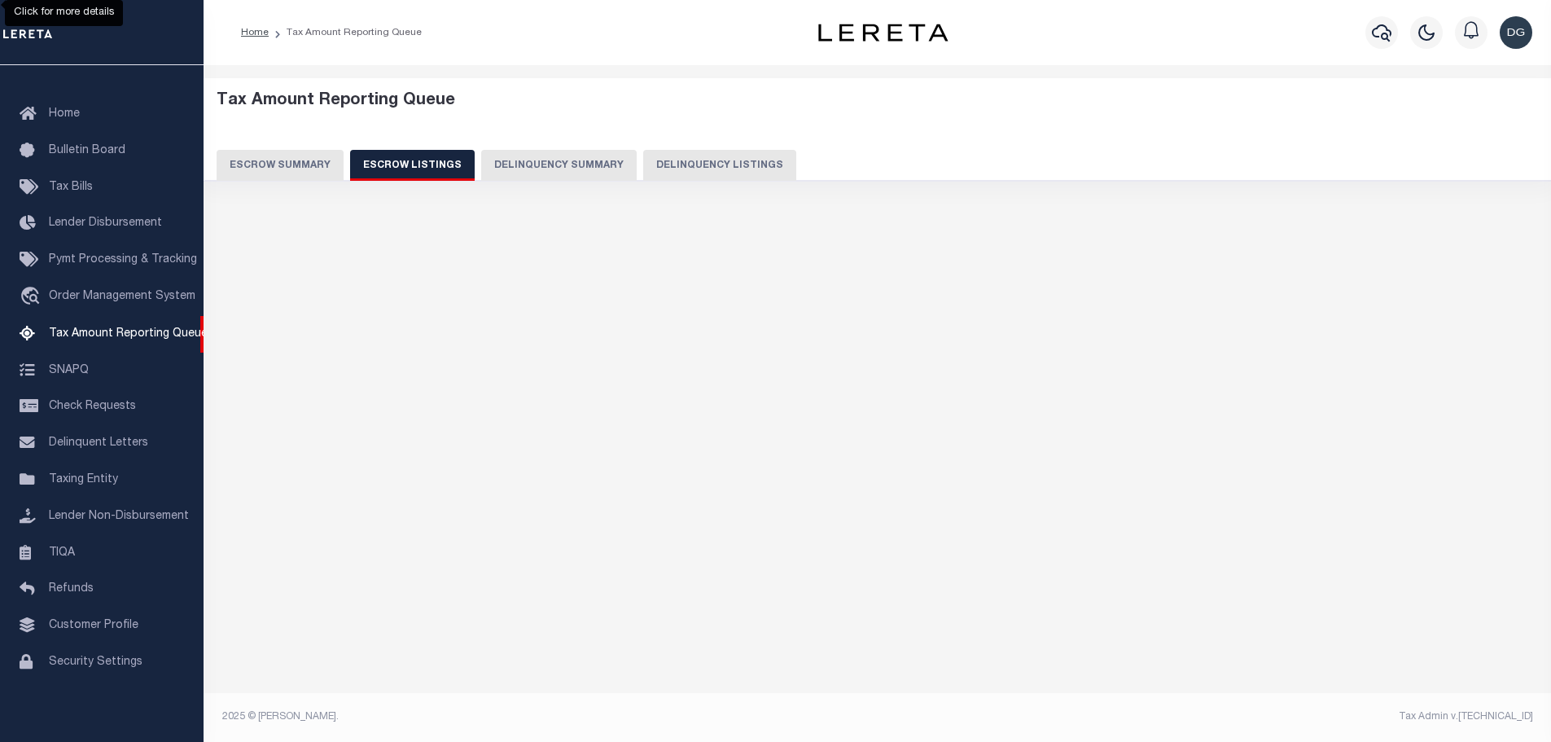
scroll to position [0, 0]
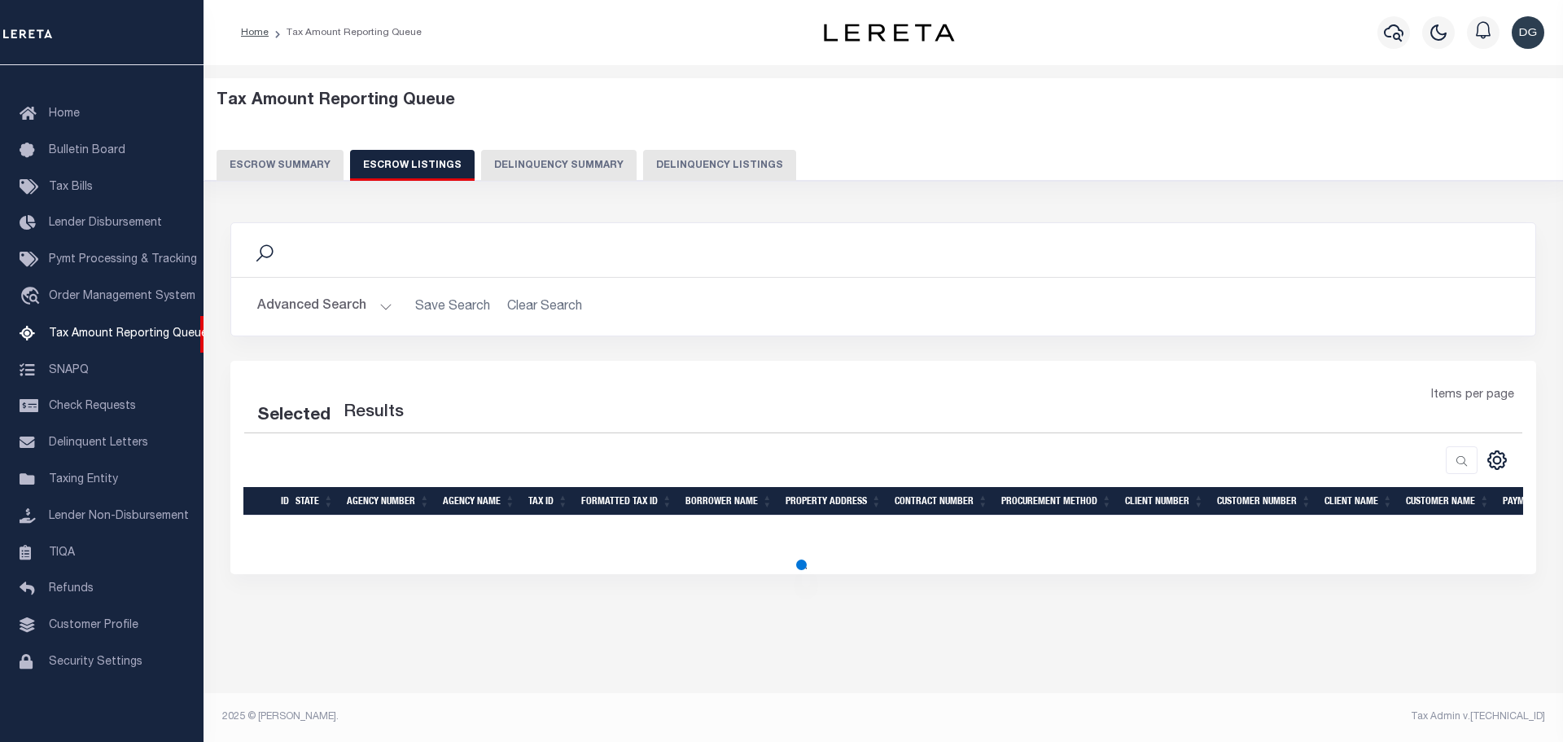
select select "100"
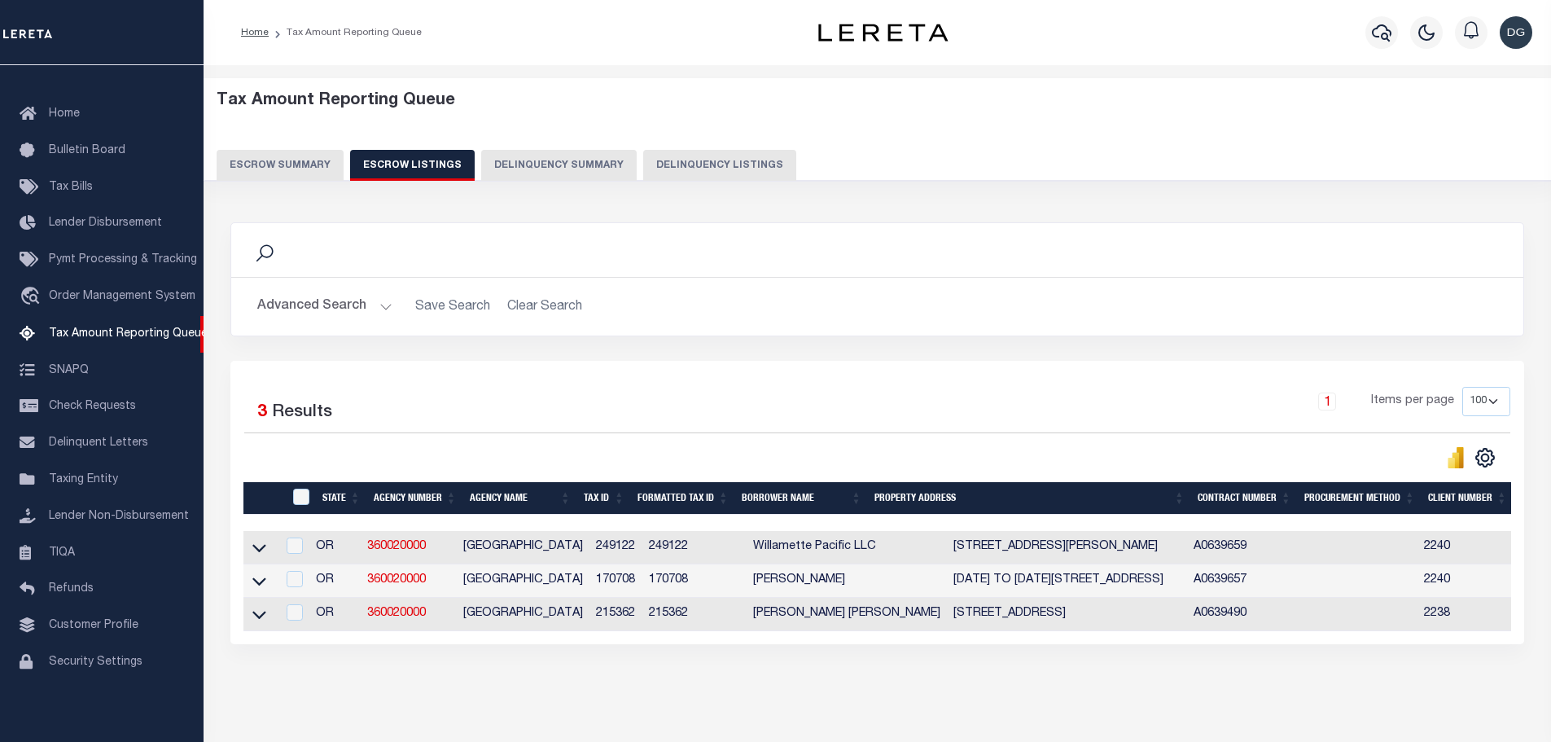
click at [286, 161] on button "Escrow Summary" at bounding box center [280, 165] width 127 height 31
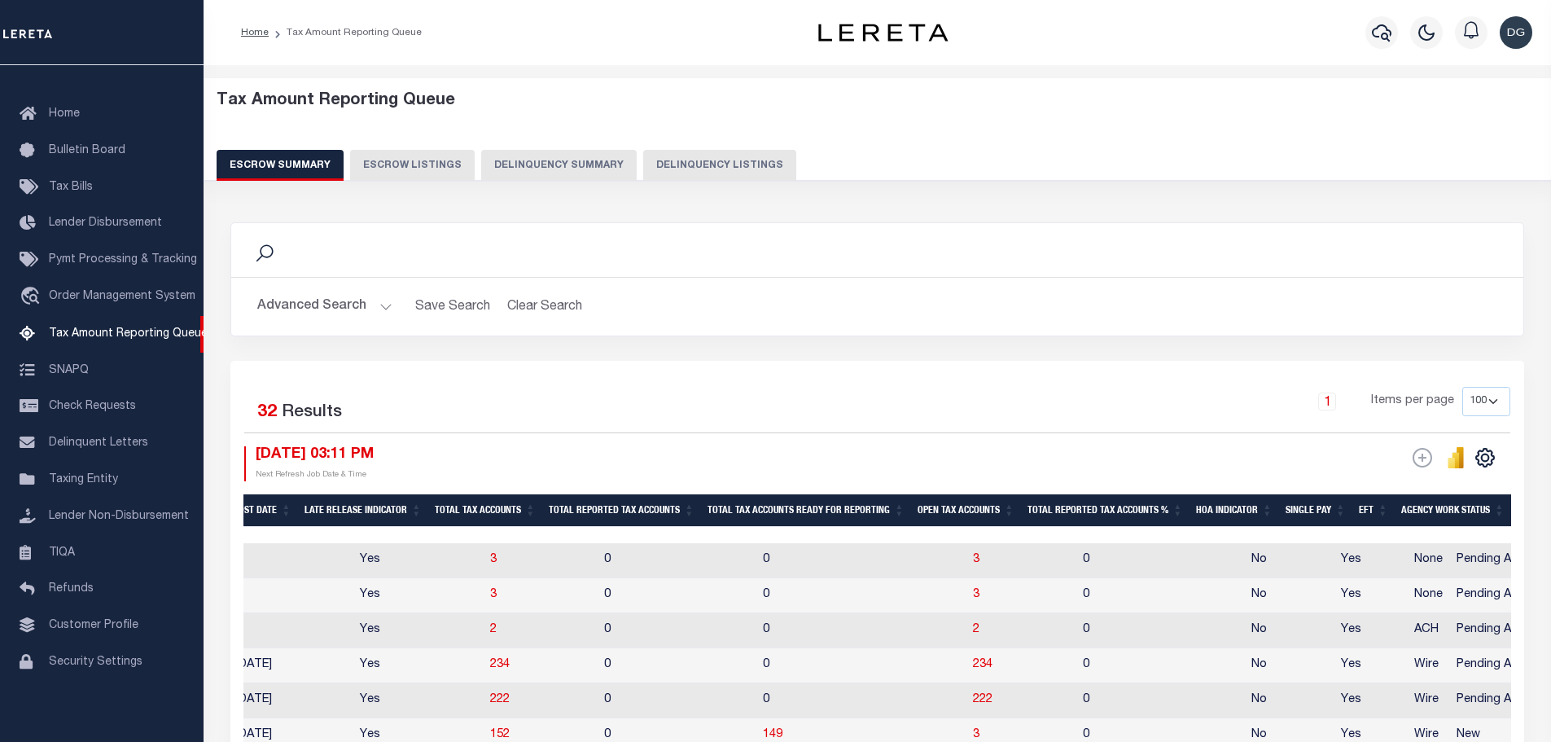
scroll to position [244, 0]
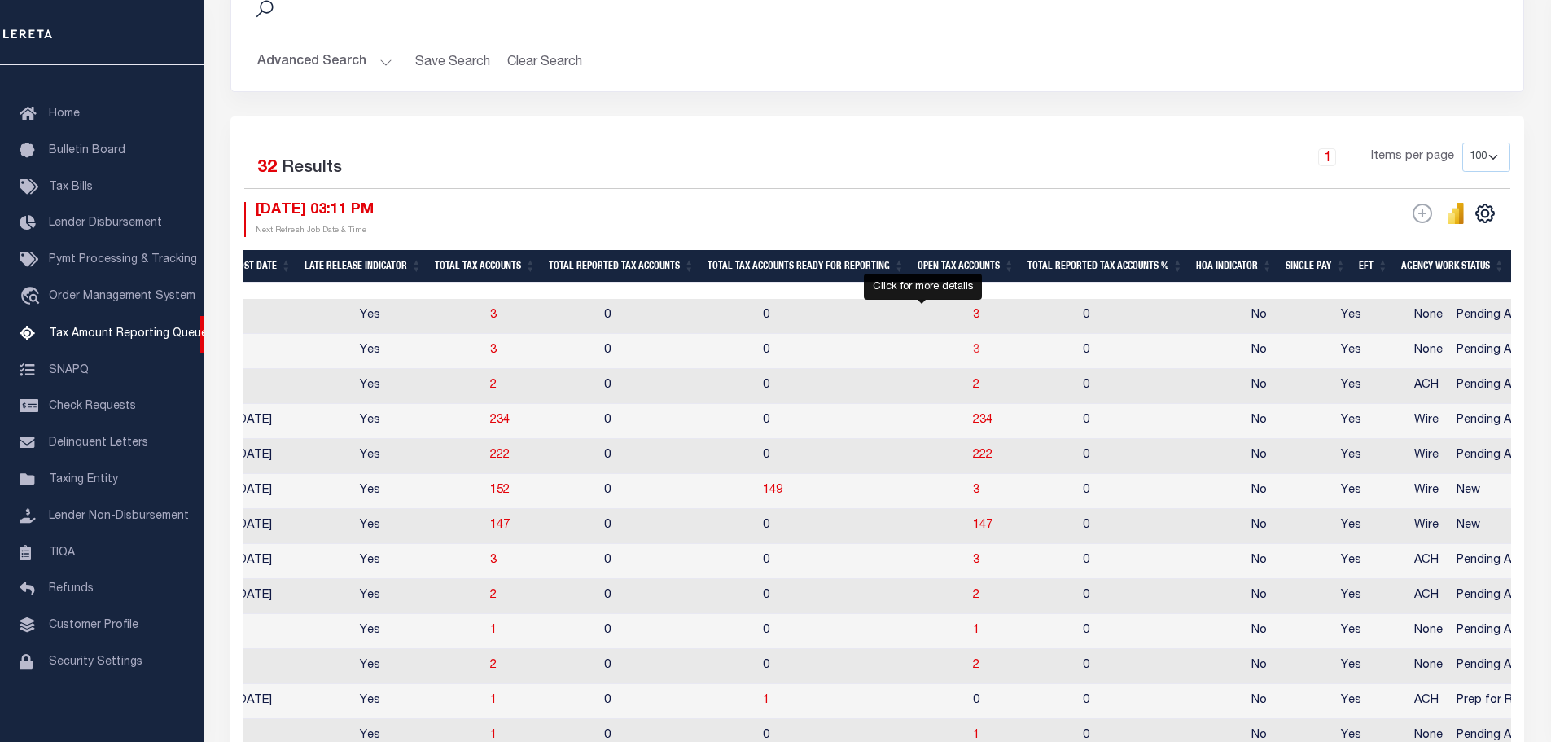
click at [973, 352] on span "3" at bounding box center [976, 349] width 7 height 11
select select "100"
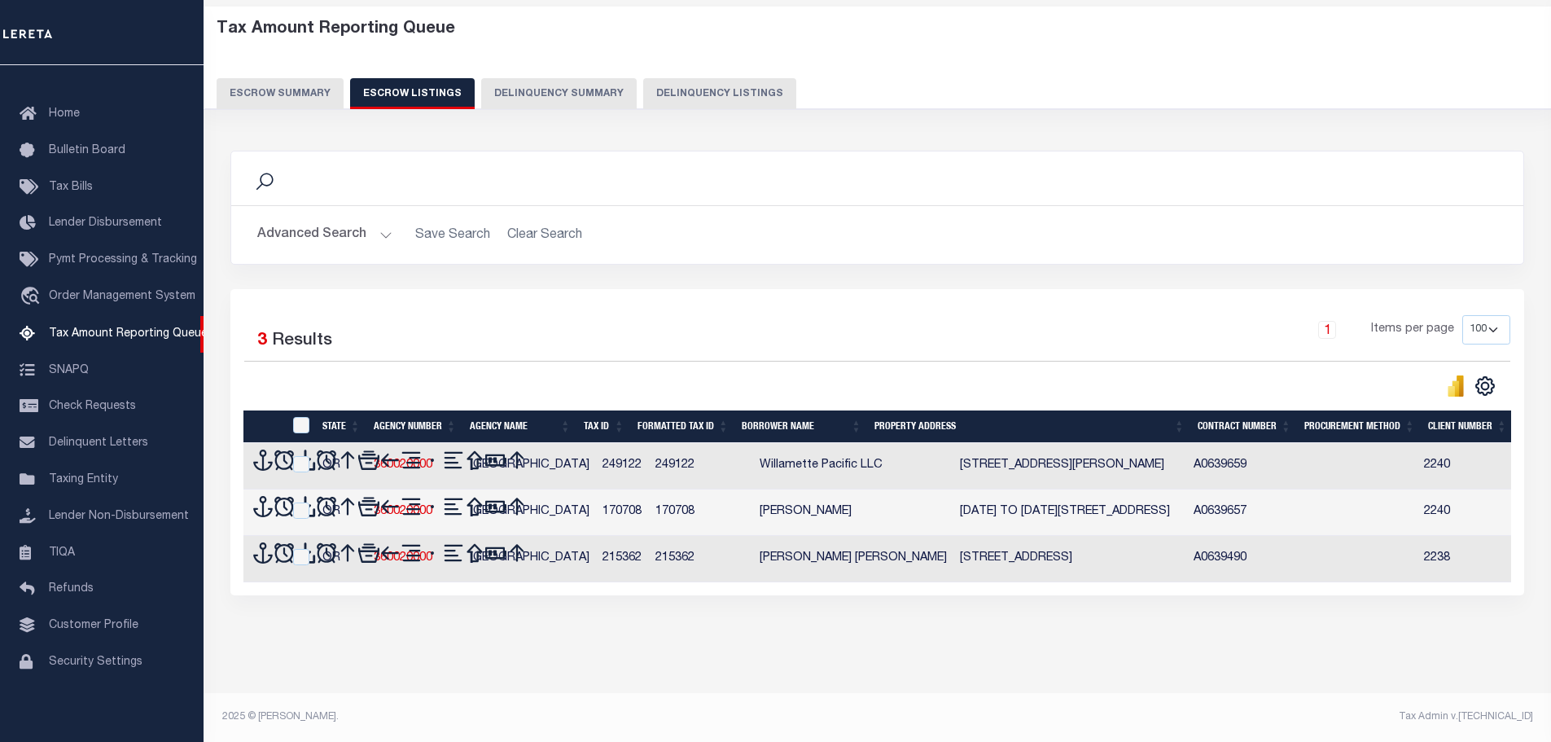
scroll to position [0, 0]
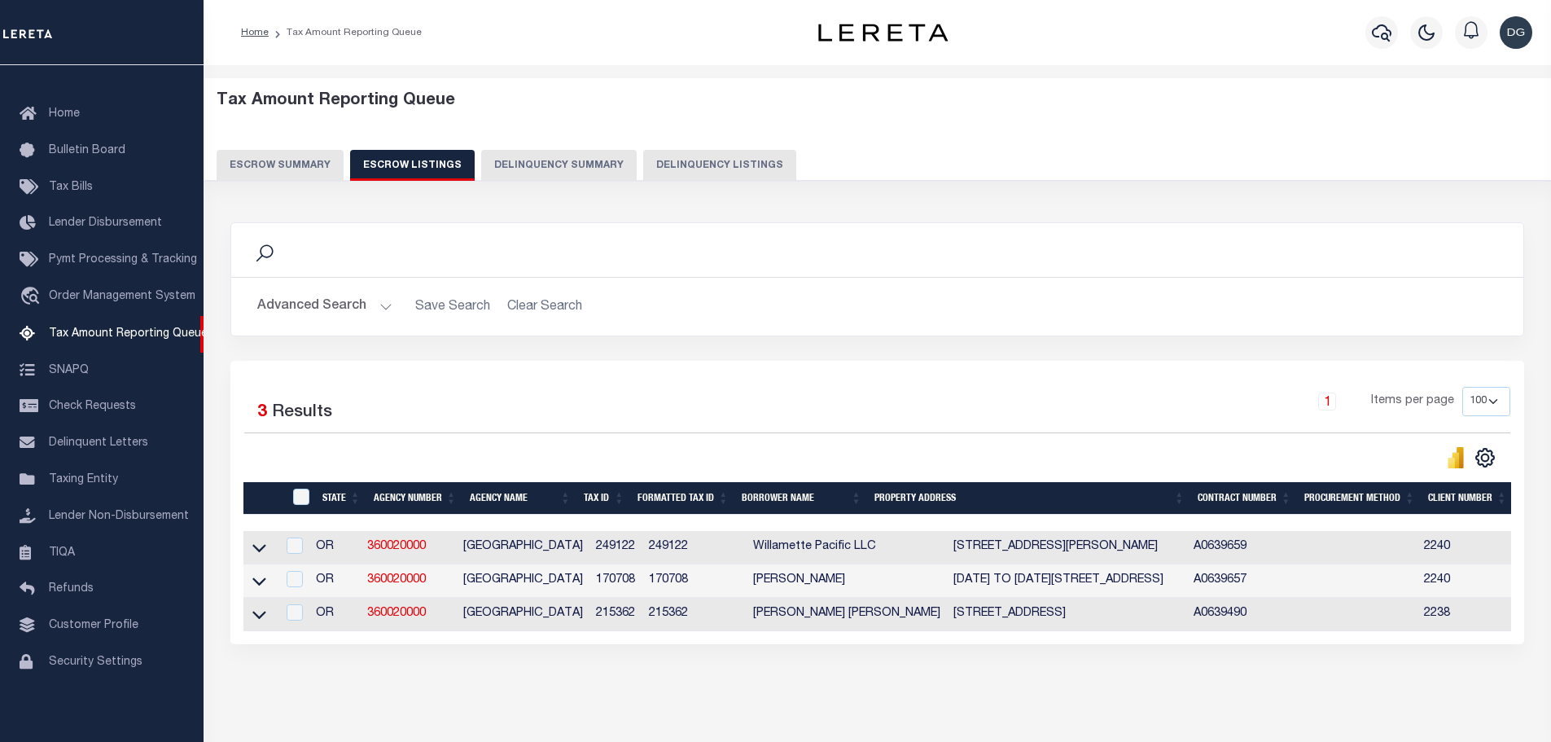
click at [296, 158] on button "Escrow Summary" at bounding box center [280, 165] width 127 height 31
